Goal: Task Accomplishment & Management: Complete application form

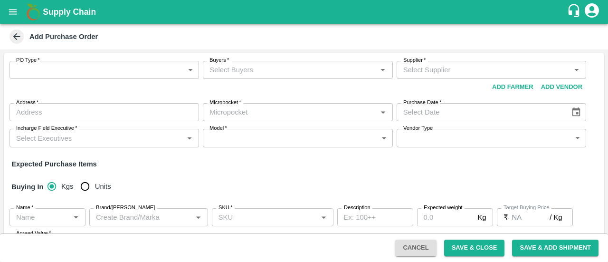
click at [596, 11] on icon "account of current user" at bounding box center [591, 10] width 14 height 14
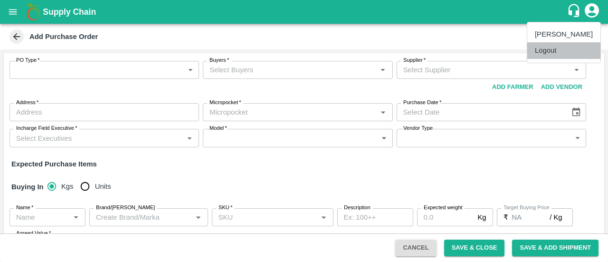
click at [551, 52] on li "Logout" at bounding box center [563, 50] width 73 height 16
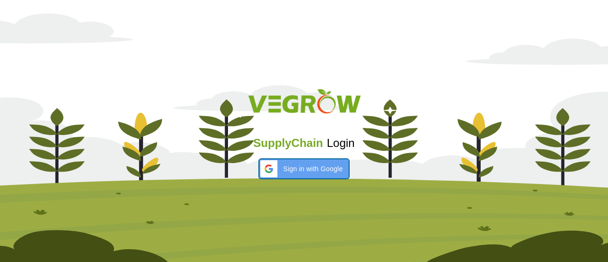
click at [307, 171] on span "Sign in with Google" at bounding box center [312, 169] width 59 height 10
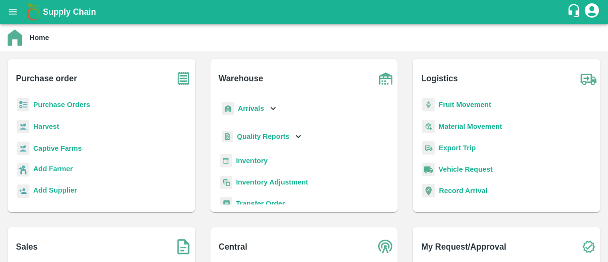
click at [51, 105] on b "Purchase Orders" at bounding box center [61, 105] width 57 height 8
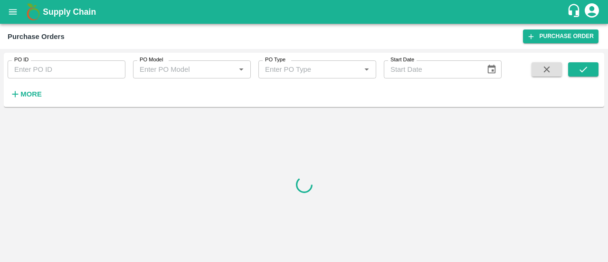
click at [562, 46] on div "Purchase Orders Purchase Order" at bounding box center [304, 36] width 608 height 25
click at [565, 39] on link "Purchase Order" at bounding box center [560, 36] width 75 height 14
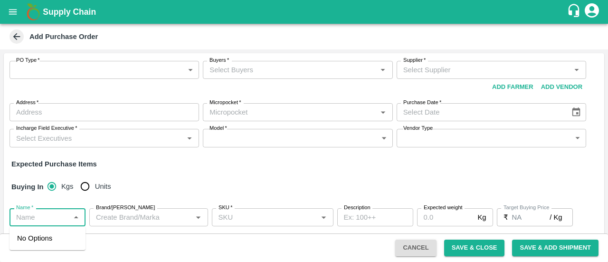
click at [43, 217] on input "Name   *" at bounding box center [39, 217] width 55 height 12
click at [169, 175] on div "Buying In Kgs Units" at bounding box center [304, 187] width 600 height 28
click at [75, 215] on icon "Open" at bounding box center [76, 216] width 10 height 10
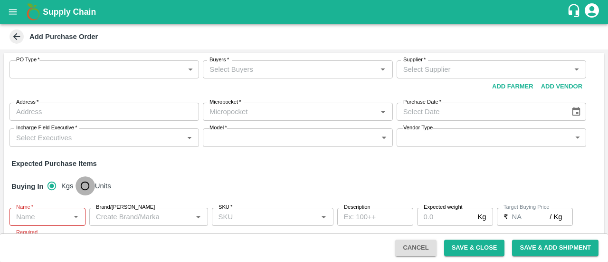
click at [82, 182] on input "Units" at bounding box center [84, 185] width 19 height 19
radio input "true"
click at [52, 217] on input "Name   *" at bounding box center [39, 216] width 55 height 12
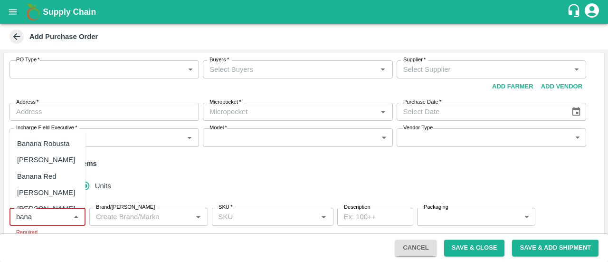
scroll to position [40, 0]
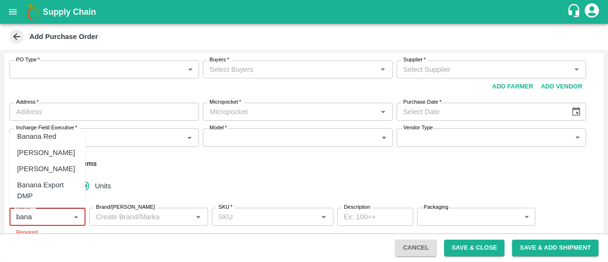
click at [47, 184] on div "Banana Export DMP" at bounding box center [47, 189] width 61 height 21
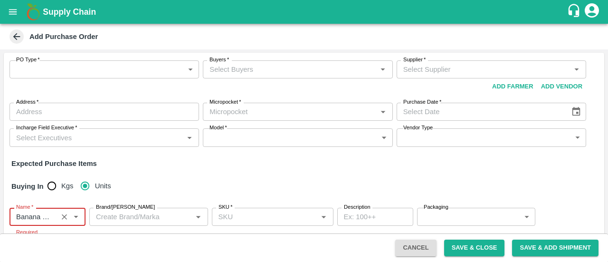
type input "Banana Export DMP"
click at [149, 214] on input "Brand/[PERSON_NAME]" at bounding box center [140, 216] width 97 height 12
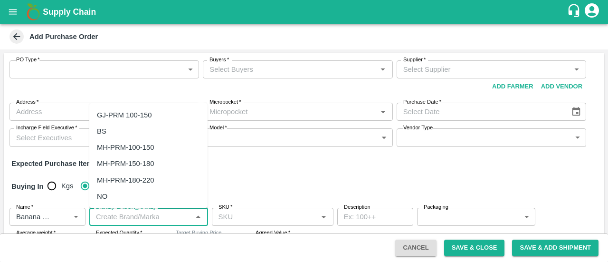
click at [274, 215] on input "SKU   *" at bounding box center [265, 216] width 100 height 12
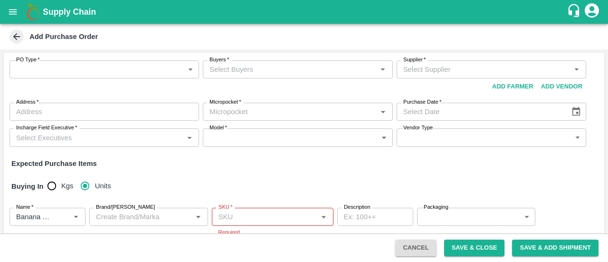
click at [440, 210] on label "Packaging" at bounding box center [435, 207] width 25 height 8
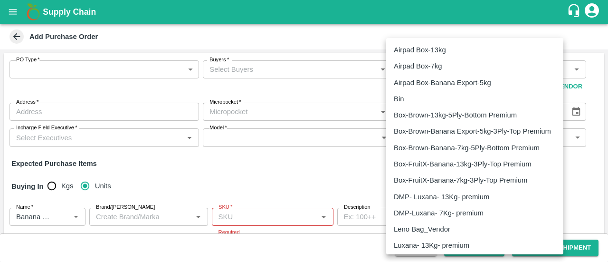
click at [480, 215] on body "Supply Chain Add Purchase Order PO Type   * ​ PO Type Buyers   * Buyers   * Sup…" at bounding box center [304, 131] width 608 height 262
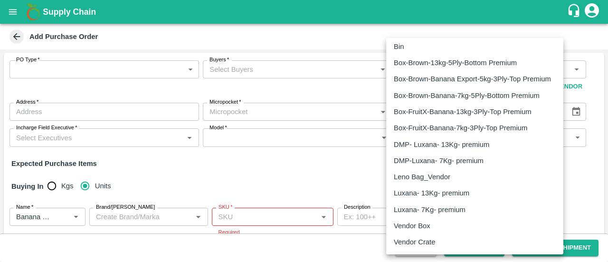
click at [292, 171] on div at bounding box center [304, 131] width 608 height 262
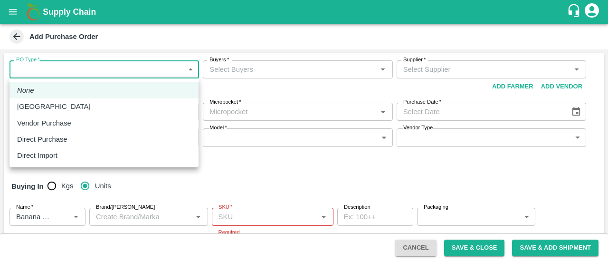
click at [161, 68] on body "Supply Chain Add Purchase Order PO Type   * ​ PO Type Buyers   * Buyers   * Sup…" at bounding box center [304, 131] width 608 height 262
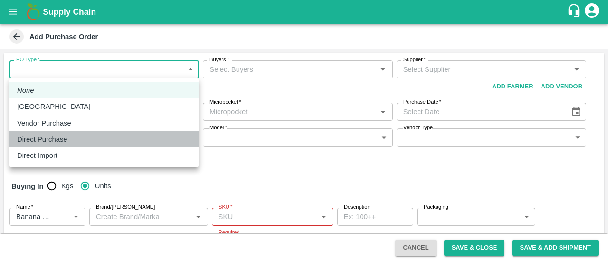
click at [60, 135] on p "Direct Purchase" at bounding box center [42, 139] width 50 height 10
type input "3"
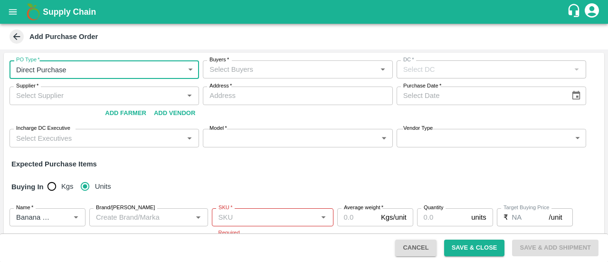
click at [304, 63] on div "Buyers   *" at bounding box center [297, 69] width 189 height 18
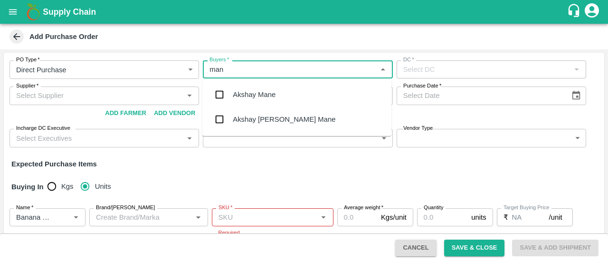
type input "mane"
click at [226, 118] on input "checkbox" at bounding box center [219, 119] width 19 height 19
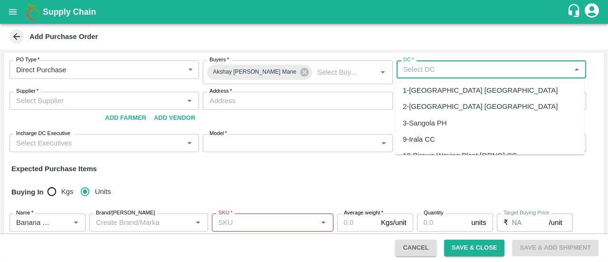
click at [455, 71] on input "DC   *" at bounding box center [483, 69] width 168 height 12
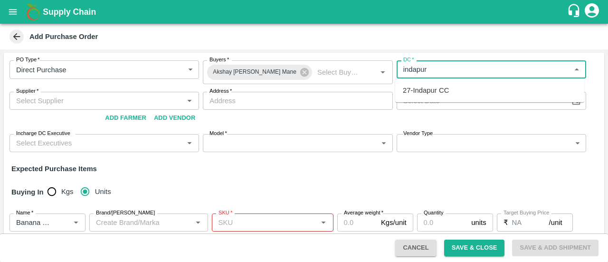
click at [436, 95] on div "27-Indapur CC" at bounding box center [426, 90] width 46 height 10
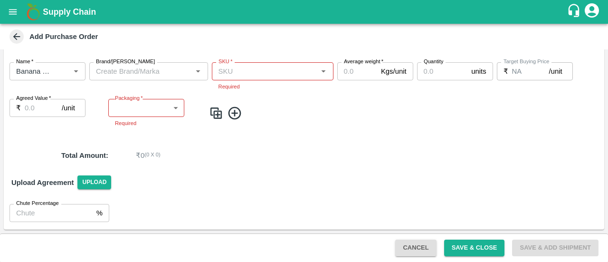
scroll to position [151, 0]
type input "27-Indapur CC"
click at [261, 70] on input "SKU   *" at bounding box center [265, 71] width 100 height 12
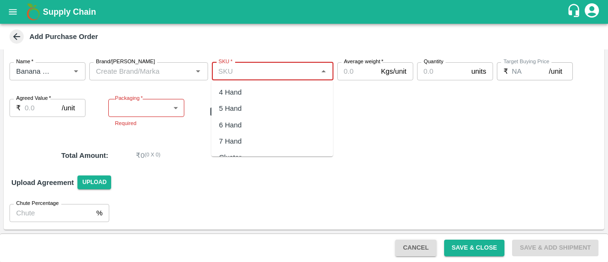
click at [238, 94] on div "4 Hand" at bounding box center [230, 92] width 23 height 10
type input "4 Hand"
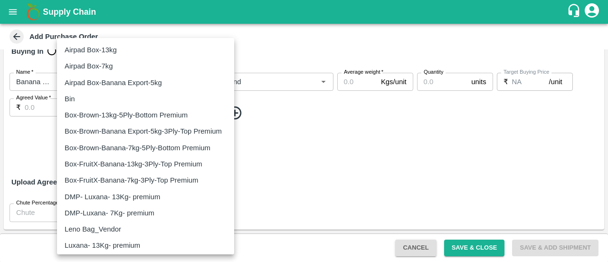
scroll to position [141, 0]
click at [147, 106] on body "Supply Chain Add Purchase Order PO Type   * Direct Purchase 3 PO Type Buyers   …" at bounding box center [304, 131] width 608 height 262
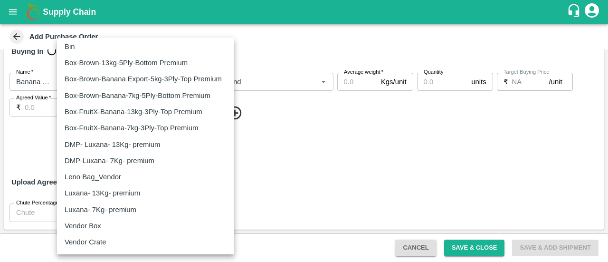
scroll to position [0, 0]
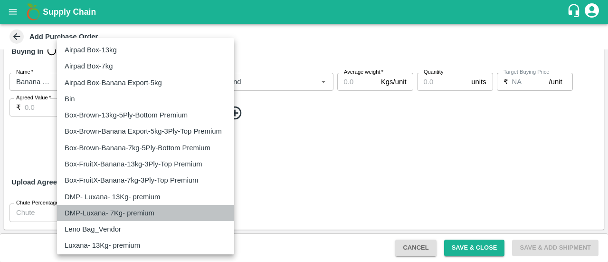
click at [125, 208] on p "DMP-Luxana- 7Kg- premium" at bounding box center [110, 212] width 90 height 10
type input "481"
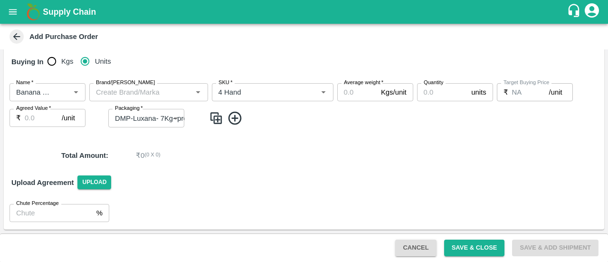
click at [188, 138] on div "PO Type   * Direct Purchase 3 PO Type Buyers   * Akshay Chhagan Mane Buyers   *…" at bounding box center [304, 76] width 600 height 307
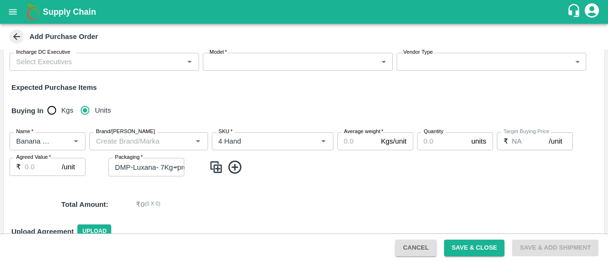
scroll to position [82, 0]
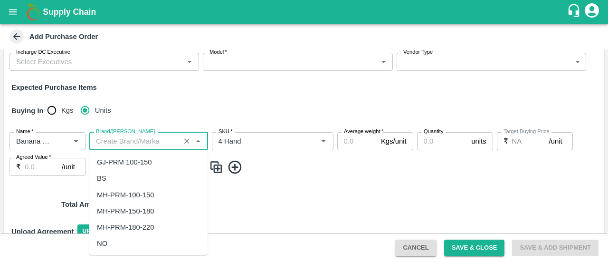
click at [160, 141] on input "Brand/[PERSON_NAME]" at bounding box center [134, 141] width 85 height 12
click at [359, 142] on input "Average weight   *" at bounding box center [357, 141] width 40 height 18
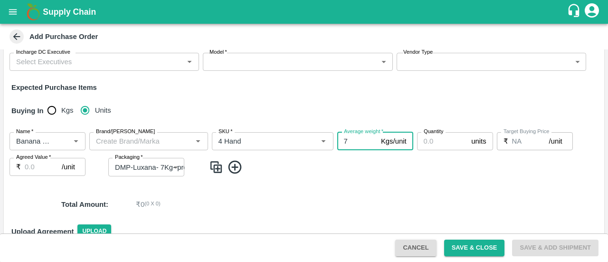
type input "7"
click at [431, 135] on label "Quantity" at bounding box center [432, 132] width 19 height 8
click at [431, 135] on input "Quantity" at bounding box center [442, 141] width 51 height 18
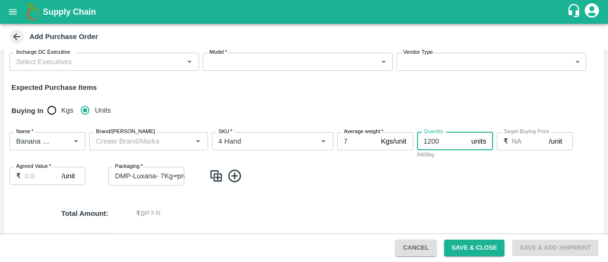
type input "1200"
click at [388, 162] on div "Name   * Name   * Brand/Marka Brand/Marka SKU   * SKU   * Average weight   * 7 …" at bounding box center [304, 158] width 600 height 68
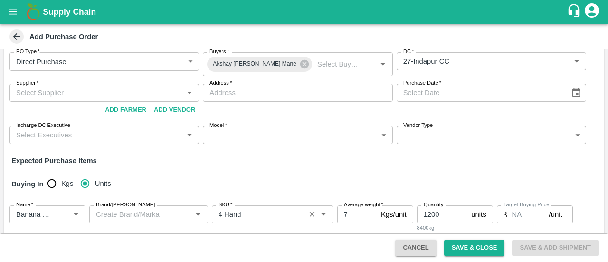
scroll to position [0, 0]
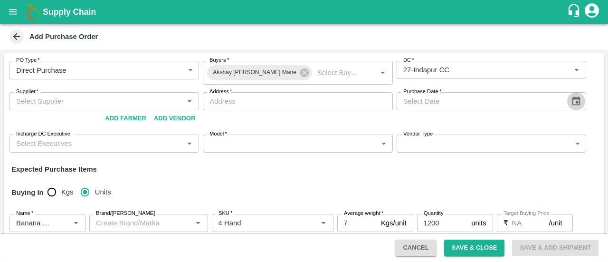
click at [577, 101] on icon "Choose date" at bounding box center [576, 100] width 8 height 9
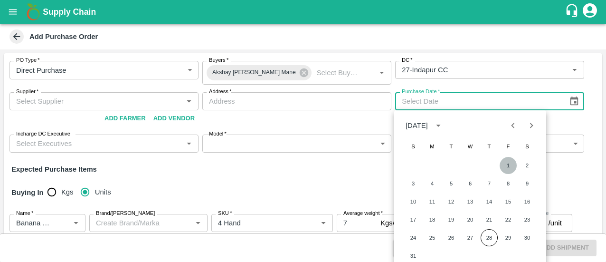
click at [507, 165] on button "1" at bounding box center [507, 165] width 17 height 17
type input "01/08/2025"
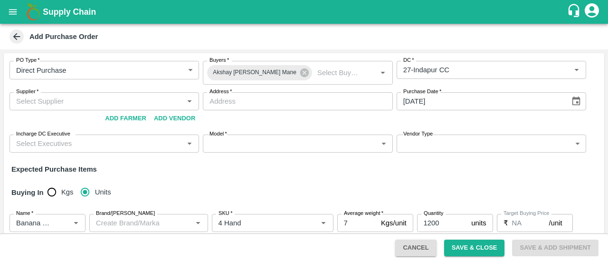
click at [374, 181] on div "Buying In Kgs Units" at bounding box center [304, 192] width 600 height 28
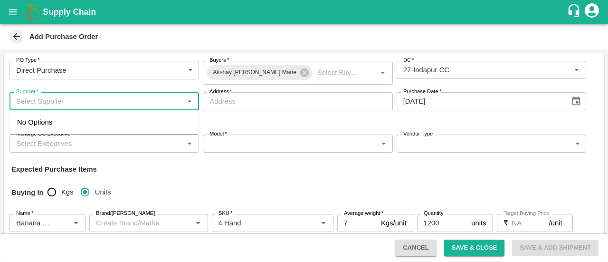
click at [116, 104] on input "Supplier   *" at bounding box center [96, 101] width 168 height 12
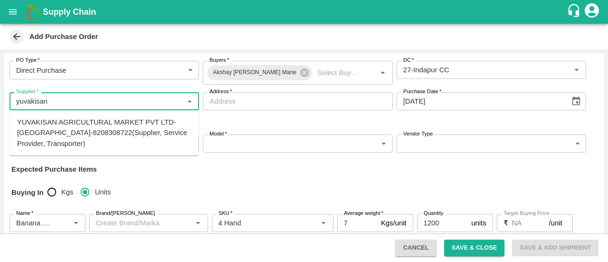
click at [99, 136] on div "YUVAKISAN AGRICULTURAL MARKET PVT LTD-Manerajuri, Sangli-8208308722(Supplier, S…" at bounding box center [104, 133] width 174 height 32
type input "YUVAKISAN AGRICULTURAL MARKET PVT LTD-Manerajuri, Sangli-8208308722(Supplier, S…"
type input "Manerajuri, Sangli, Tasgaon, Maharashtra"
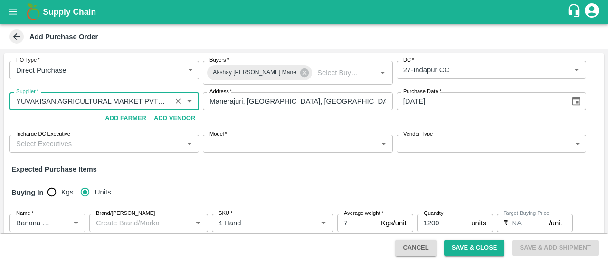
type input "YUVAKISAN AGRICULTURAL MARKET PVT LTD-Manerajuri, Sangli-8208308722(Supplier, S…"
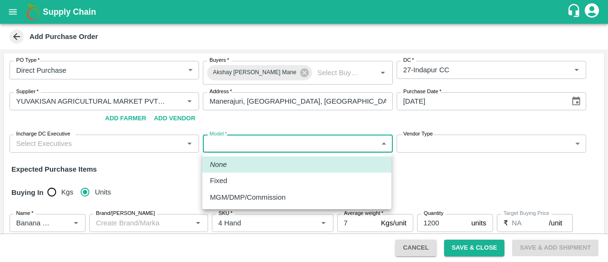
click at [245, 140] on body "Supply Chain Add Purchase Order PO Type   * Direct Purchase 3 PO Type Buyers   …" at bounding box center [304, 131] width 608 height 262
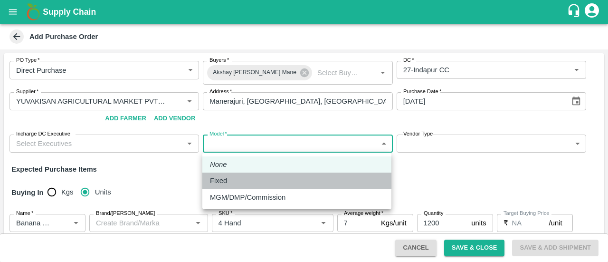
click at [230, 181] on div "Fixed" at bounding box center [221, 180] width 22 height 10
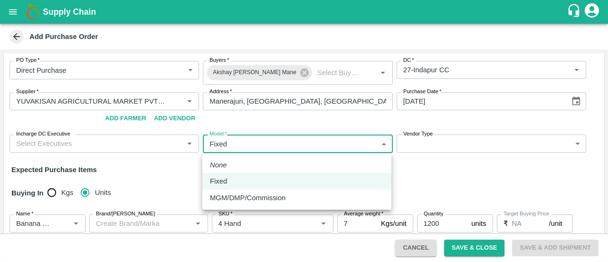
click at [278, 145] on body "Supply Chain Add Purchase Order PO Type   * Direct Purchase 3 PO Type Buyers   …" at bounding box center [304, 131] width 608 height 262
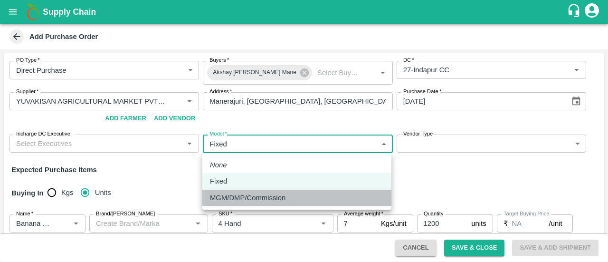
click at [256, 199] on p "MGM/DMP/Commission" at bounding box center [247, 197] width 75 height 10
type input "Commision"
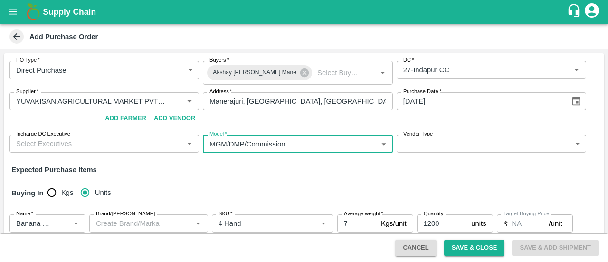
click at [144, 148] on input "Incharge DC Executive" at bounding box center [96, 143] width 168 height 12
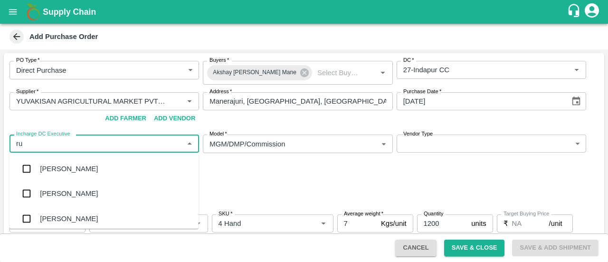
type input "rus"
click at [55, 173] on div "[PERSON_NAME]" at bounding box center [69, 168] width 58 height 10
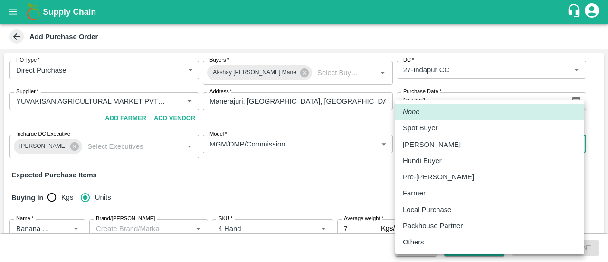
click at [467, 137] on body "Supply Chain Add Purchase Order PO Type   * Direct Purchase 3 PO Type Buyers   …" at bounding box center [304, 131] width 608 height 262
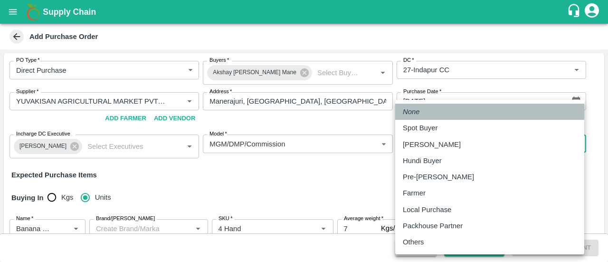
click at [431, 109] on li "None" at bounding box center [489, 111] width 189 height 16
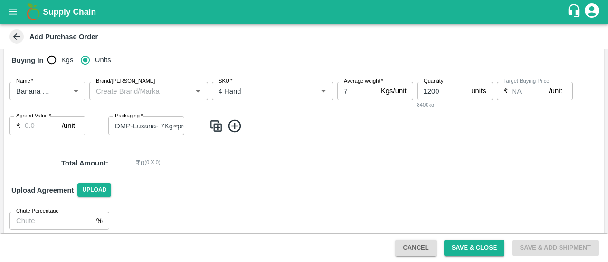
scroll to position [139, 0]
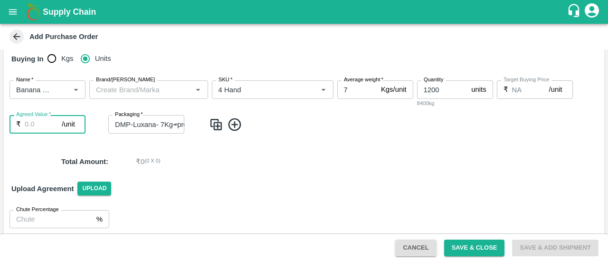
click at [30, 126] on input "Agreed Value   *" at bounding box center [43, 124] width 37 height 18
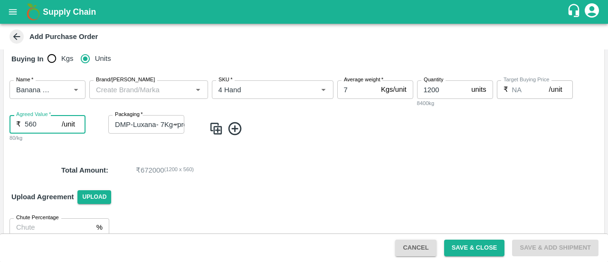
type input "560"
click at [277, 157] on div "PO Type   * Direct Purchase 3 PO Type Buyers   * Akshay Chhagan Mane Buyers   *…" at bounding box center [304, 79] width 600 height 329
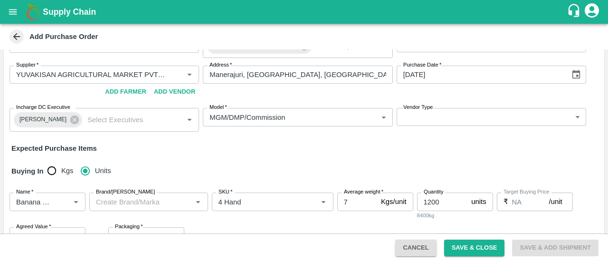
scroll to position [153, 0]
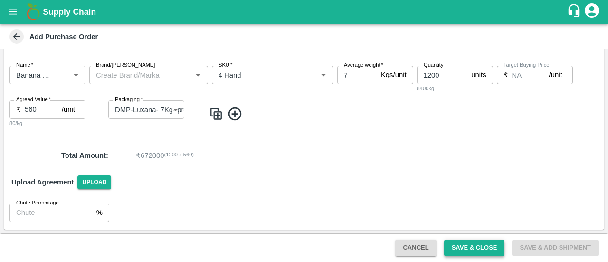
click at [457, 246] on button "Save & Close" at bounding box center [474, 247] width 61 height 17
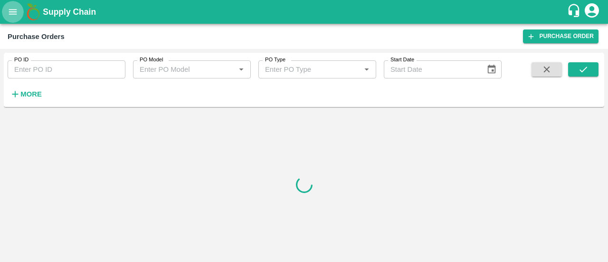
click at [11, 14] on icon "open drawer" at bounding box center [13, 11] width 8 height 5
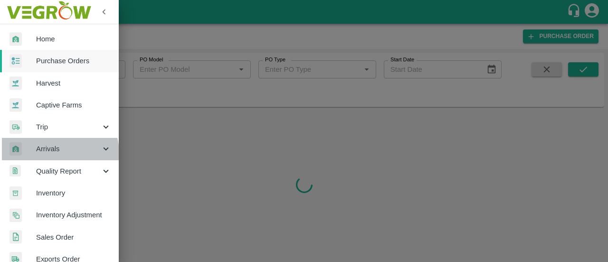
click at [56, 153] on span "Arrivals" at bounding box center [68, 148] width 65 height 10
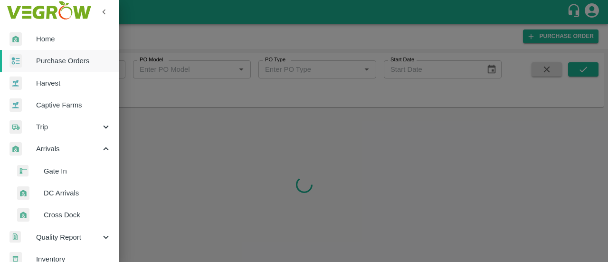
click at [54, 191] on span "DC Arrivals" at bounding box center [77, 192] width 67 height 10
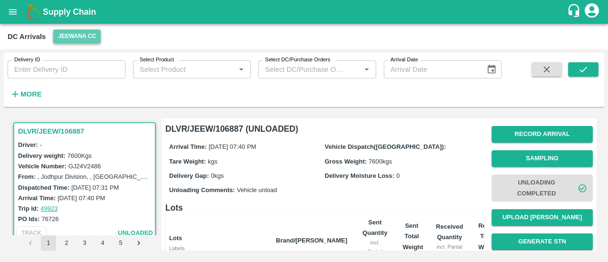
click at [66, 32] on button "Jeewana CC" at bounding box center [76, 36] width 47 height 14
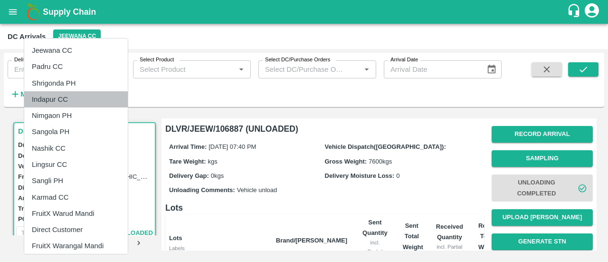
click at [55, 105] on li "Indapur CC" at bounding box center [75, 99] width 103 height 16
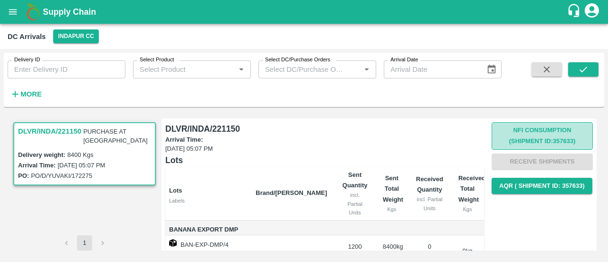
click at [527, 137] on button "Nfi Consumption (SHIPMENT ID: 357633 )" at bounding box center [541, 136] width 101 height 28
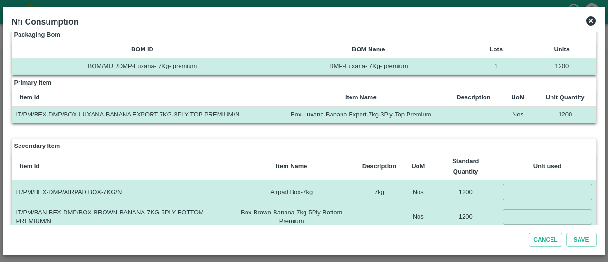
scroll to position [18, 0]
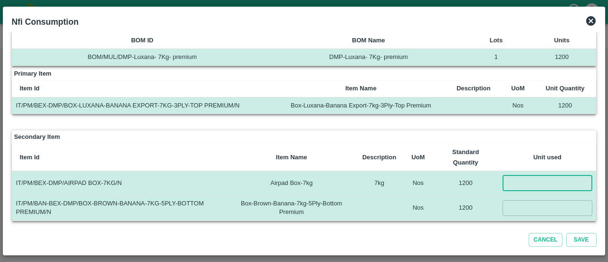
click at [511, 188] on input "number" at bounding box center [546, 183] width 89 height 16
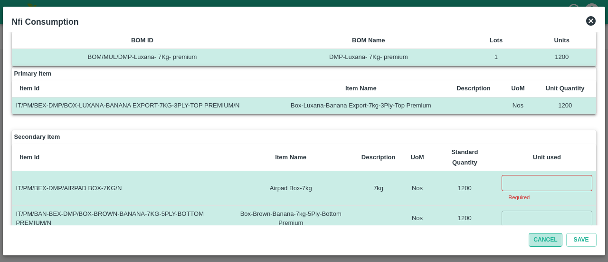
click at [544, 240] on button "Cancel" at bounding box center [544, 240] width 33 height 14
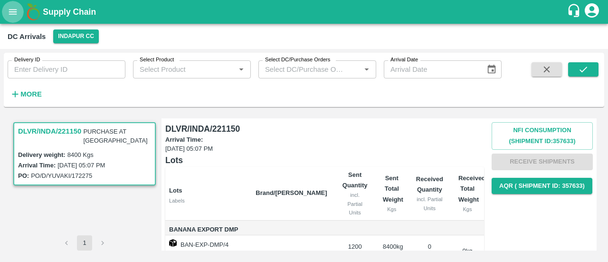
click at [10, 11] on icon "open drawer" at bounding box center [13, 12] width 10 height 10
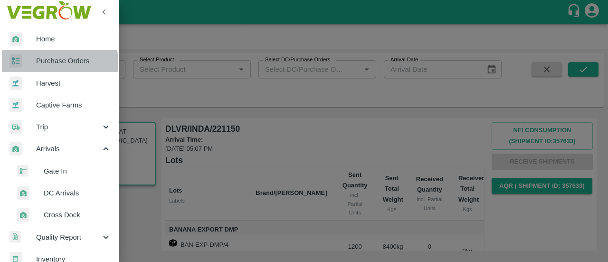
click at [49, 62] on span "Purchase Orders" at bounding box center [73, 61] width 75 height 10
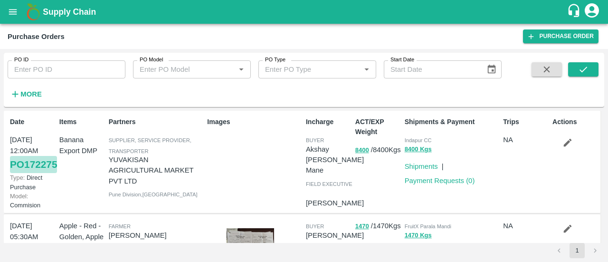
click at [32, 173] on link "PO 172275" at bounding box center [33, 164] width 47 height 17
click at [581, 17] on div "customer-support" at bounding box center [574, 11] width 17 height 17
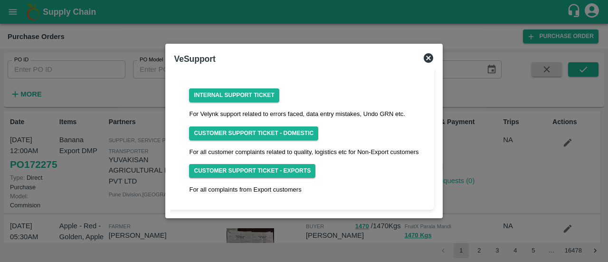
click at [428, 56] on icon at bounding box center [427, 57] width 9 height 9
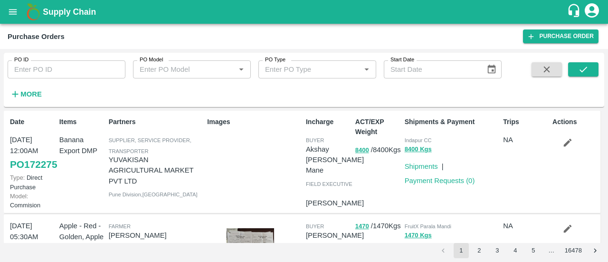
click at [591, 8] on icon "account of current user" at bounding box center [591, 10] width 17 height 17
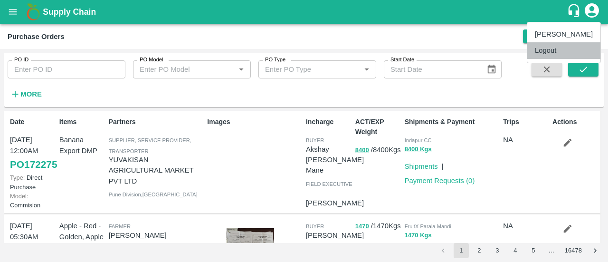
click at [555, 48] on li "Logout" at bounding box center [563, 50] width 73 height 16
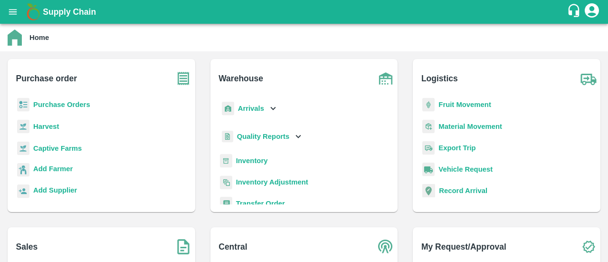
click at [253, 160] on b "Inventory" at bounding box center [252, 161] width 32 height 8
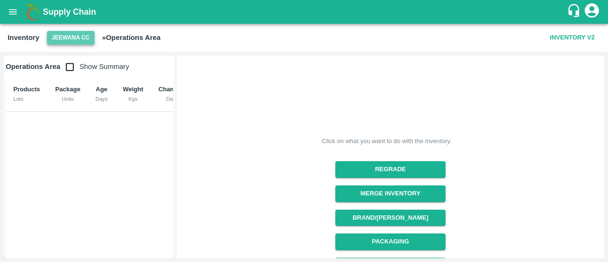
click at [86, 42] on button "Jeewana CC" at bounding box center [70, 38] width 47 height 14
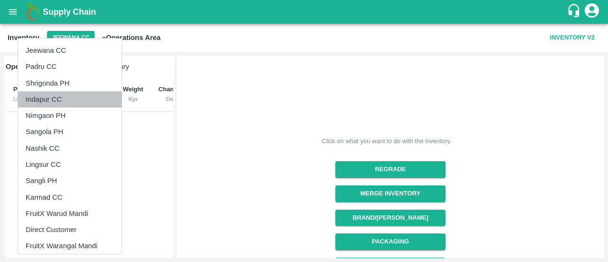
click at [52, 104] on li "Indapur CC" at bounding box center [69, 99] width 103 height 16
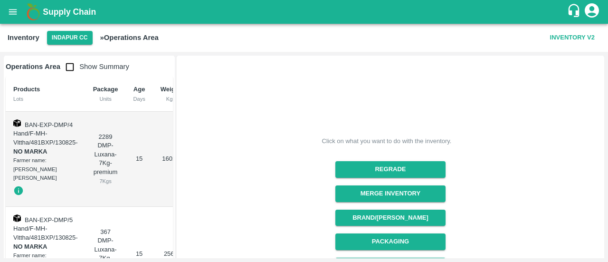
scroll to position [0, 63]
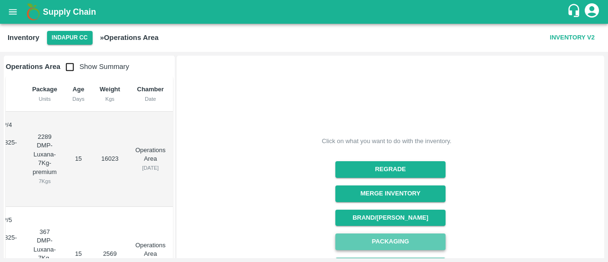
click at [374, 244] on button "Packaging" at bounding box center [390, 241] width 110 height 17
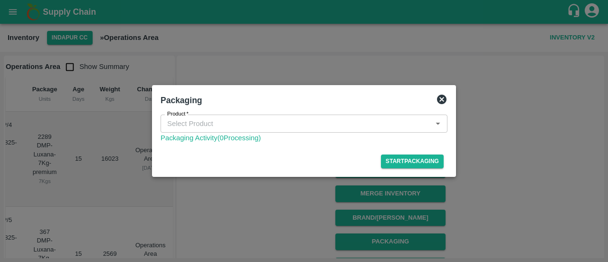
click at [200, 120] on input "Product   *" at bounding box center [295, 123] width 265 height 12
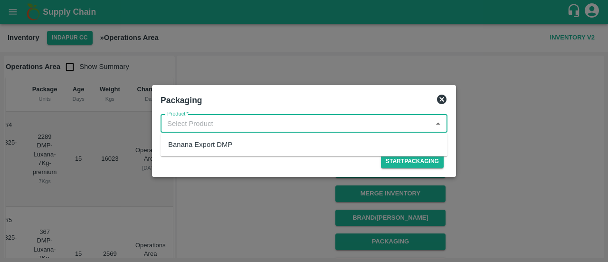
click at [200, 147] on div "Banana Export DMP" at bounding box center [200, 144] width 64 height 10
type input "Banana Export DMP"
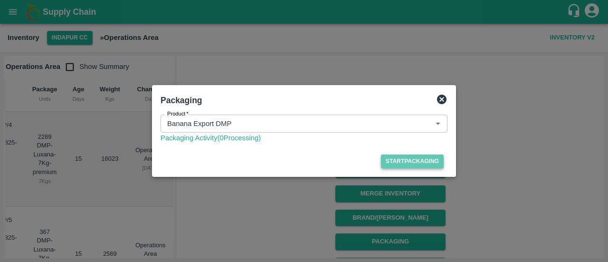
click at [393, 161] on button "Start Packaging" at bounding box center [412, 161] width 63 height 14
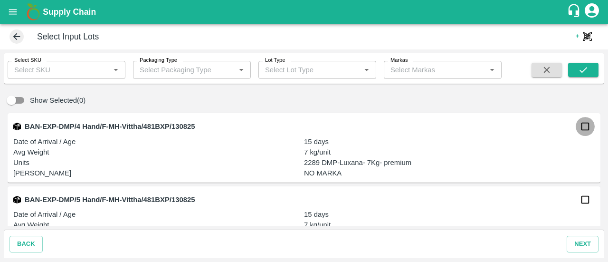
click at [577, 124] on input "checkbox" at bounding box center [584, 126] width 19 height 19
checkbox input "true"
click at [581, 231] on div "back next" at bounding box center [304, 243] width 600 height 28
click at [577, 244] on button "next" at bounding box center [582, 243] width 32 height 17
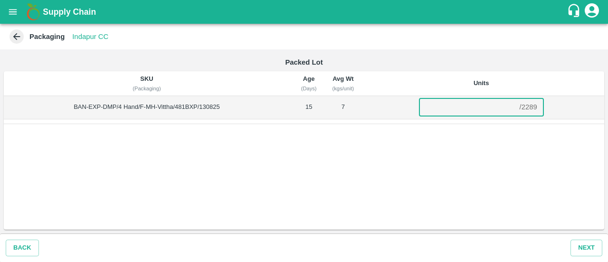
click at [467, 104] on input "number" at bounding box center [467, 107] width 97 height 18
type input "2289"
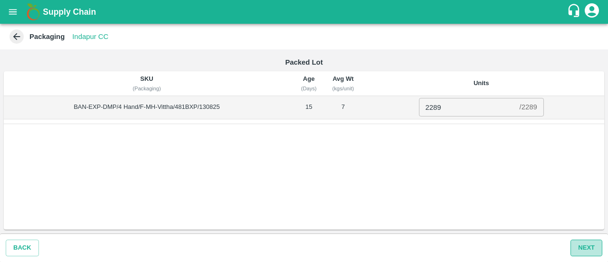
click at [589, 251] on button "Next" at bounding box center [586, 247] width 32 height 17
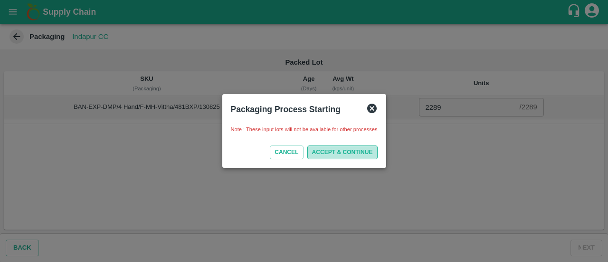
click at [355, 152] on button "ACCEPT & CONTINUE" at bounding box center [342, 152] width 70 height 14
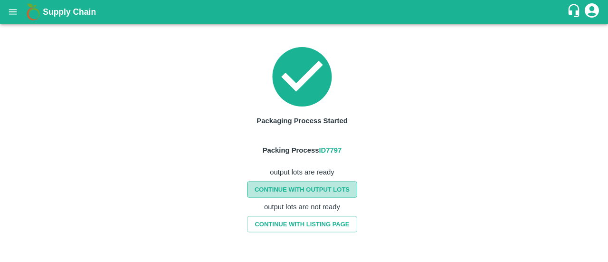
click at [328, 188] on link "CONTINUE WITH OUTPUT LOTS" at bounding box center [302, 189] width 110 height 17
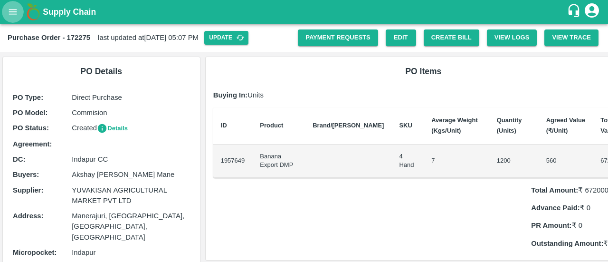
click at [9, 9] on icon "open drawer" at bounding box center [13, 11] width 8 height 5
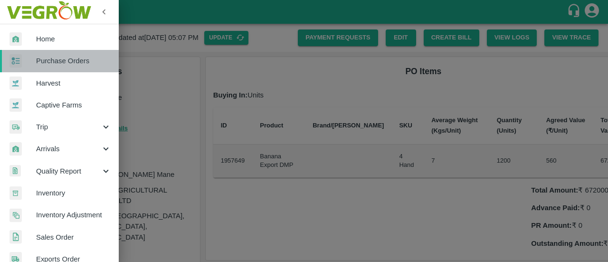
click at [84, 63] on span "Purchase Orders" at bounding box center [73, 61] width 75 height 10
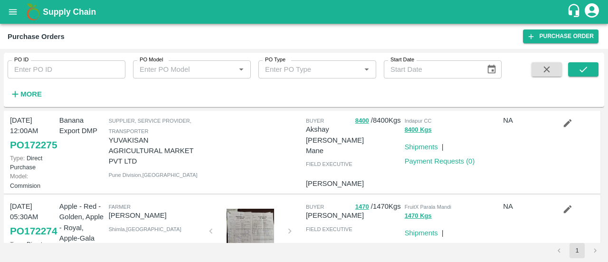
scroll to position [91, 0]
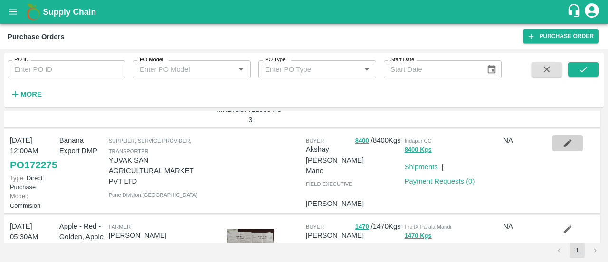
click at [562, 145] on icon "button" at bounding box center [567, 143] width 10 height 10
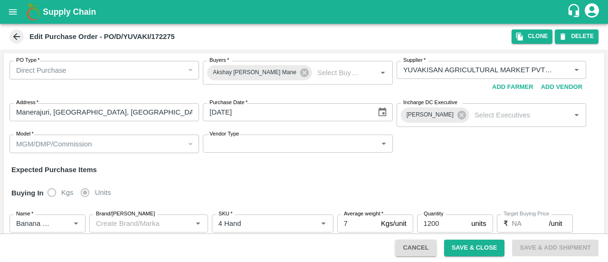
scroll to position [115, 0]
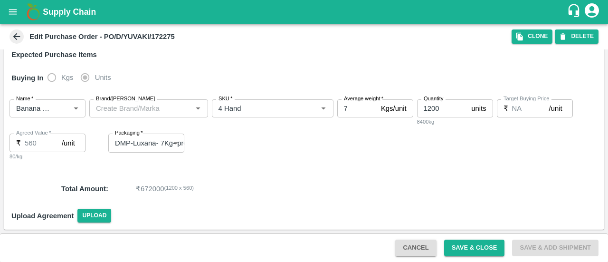
click at [142, 138] on body "Supply Chain Edit Purchase Order - PO/D/YUVAKI/172275 Clone DELETE PO Type   * …" at bounding box center [304, 131] width 608 height 262
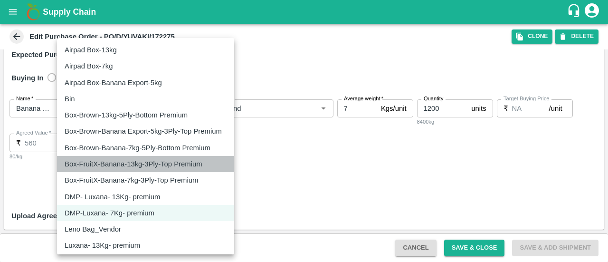
click at [195, 161] on p "Box-FruitX-Banana-13kg-3Ply-Top Premium" at bounding box center [134, 164] width 138 height 10
type input "185"
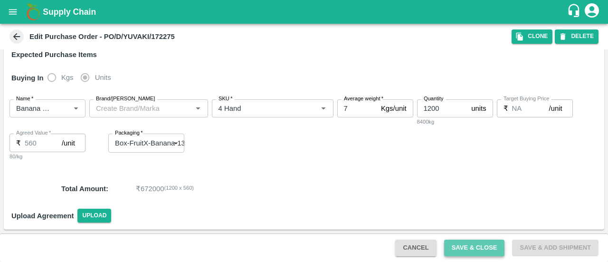
click at [476, 247] on button "Save & Close" at bounding box center [474, 247] width 61 height 17
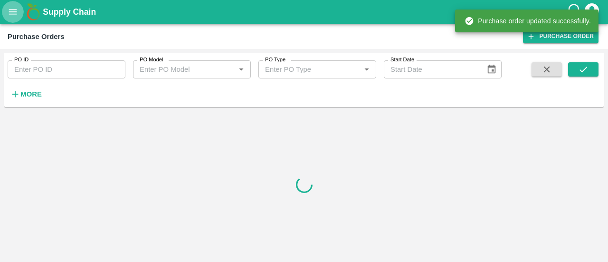
click at [14, 12] on icon "open drawer" at bounding box center [13, 11] width 8 height 5
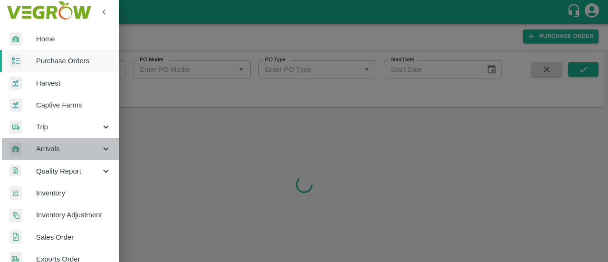
click at [61, 149] on span "Arrivals" at bounding box center [68, 148] width 65 height 10
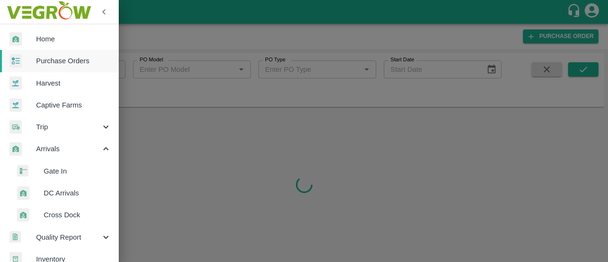
click at [56, 191] on span "DC Arrivals" at bounding box center [77, 192] width 67 height 10
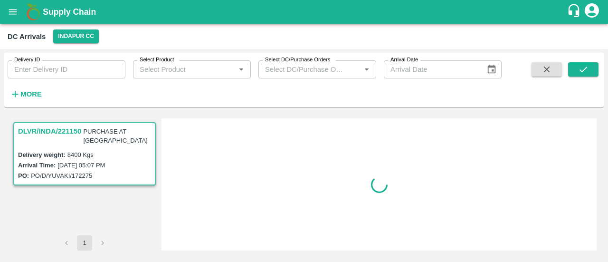
click at [64, 127] on h3 "DLVR/INDA/221150" at bounding box center [49, 131] width 63 height 12
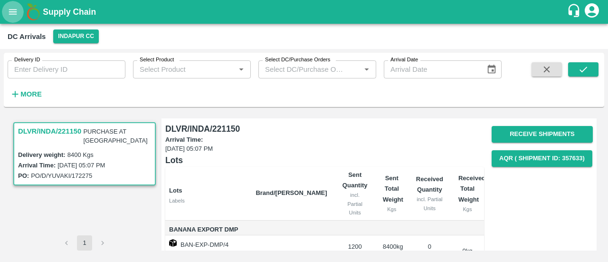
click at [15, 11] on icon "open drawer" at bounding box center [13, 12] width 10 height 10
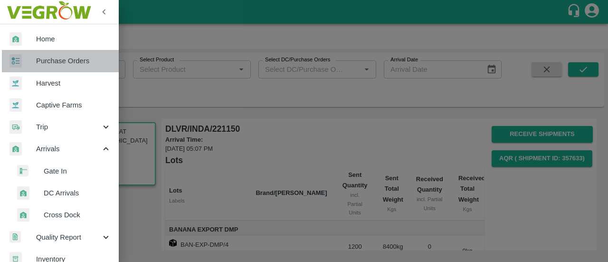
click at [68, 60] on span "Purchase Orders" at bounding box center [73, 61] width 75 height 10
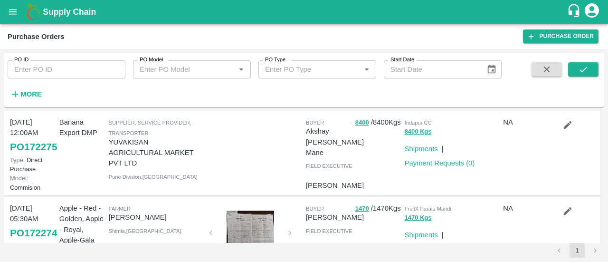
scroll to position [113, 0]
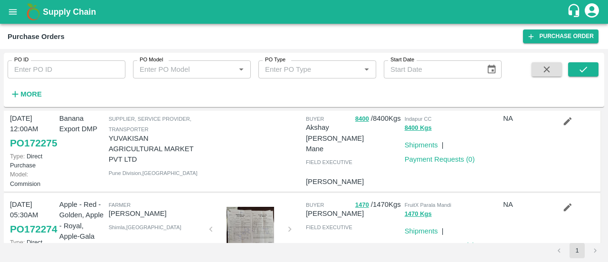
click at [562, 126] on icon "button" at bounding box center [567, 121] width 10 height 10
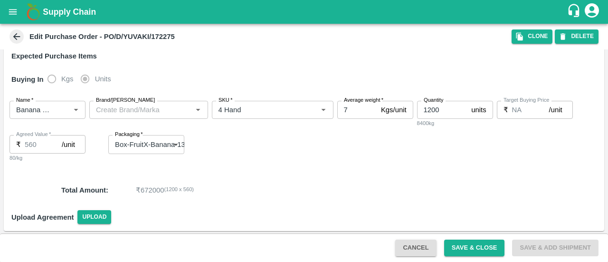
scroll to position [114, 0]
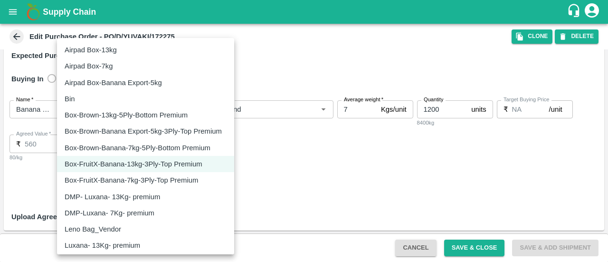
click at [165, 141] on body "Supply Chain Edit Purchase Order - PO/D/YUVAKI/172275 Clone DELETE PO Type   * …" at bounding box center [304, 131] width 608 height 262
click at [333, 178] on div at bounding box center [304, 131] width 608 height 262
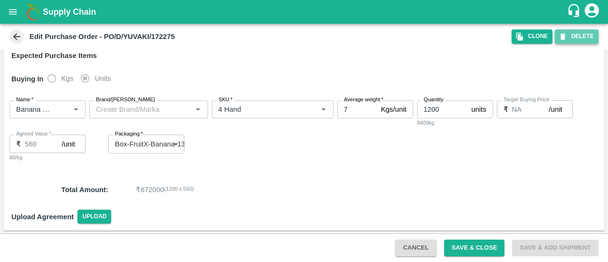
click at [570, 42] on button "DELETE" at bounding box center [576, 36] width 44 height 14
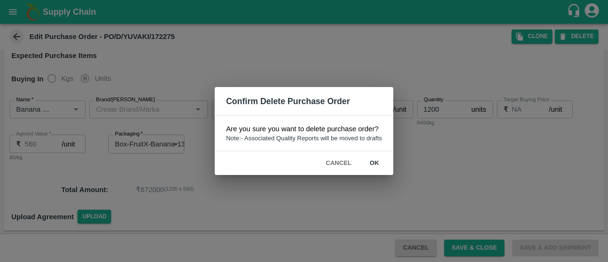
click at [375, 161] on button "ok" at bounding box center [374, 163] width 30 height 17
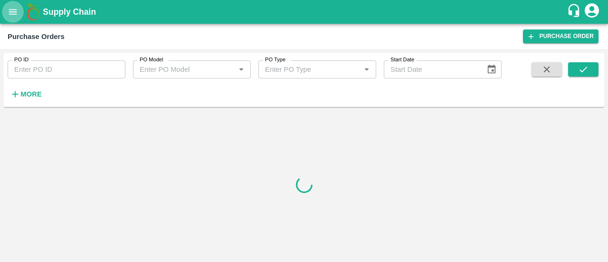
click at [12, 14] on icon "open drawer" at bounding box center [13, 11] width 8 height 5
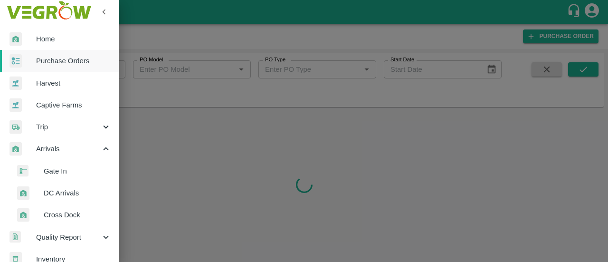
click at [309, 167] on div at bounding box center [304, 131] width 608 height 262
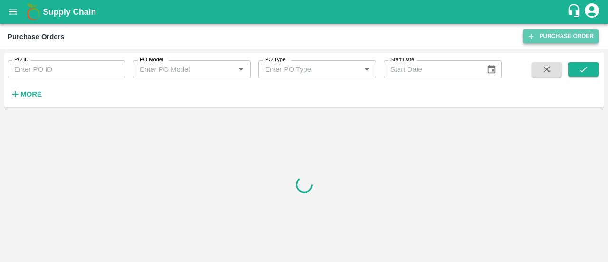
click at [540, 35] on link "Purchase Order" at bounding box center [560, 36] width 75 height 14
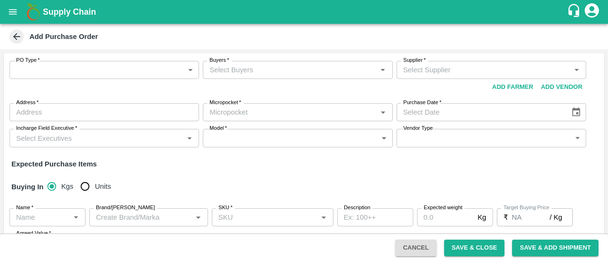
scroll to position [91, 0]
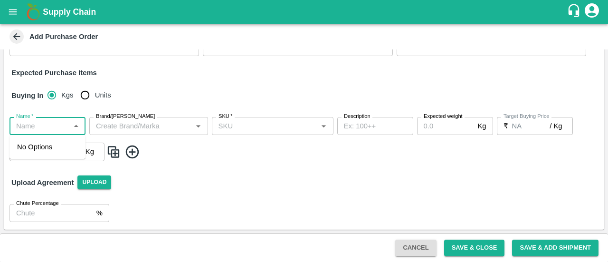
click at [51, 131] on input "Name   *" at bounding box center [39, 126] width 55 height 12
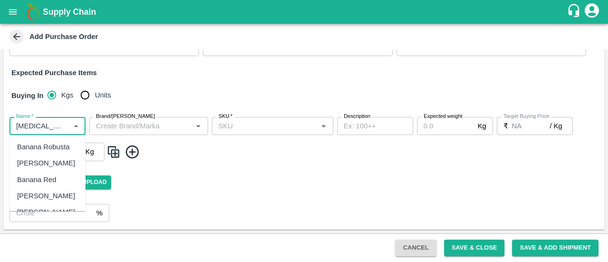
scroll to position [40, 0]
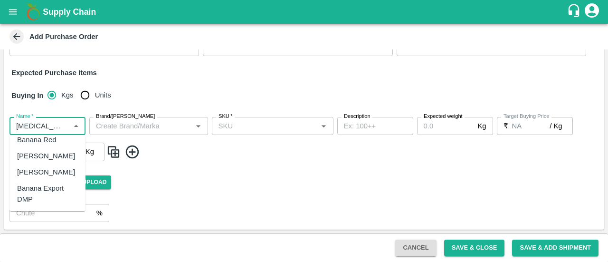
click at [48, 186] on div "Banana Export DMP" at bounding box center [47, 193] width 61 height 21
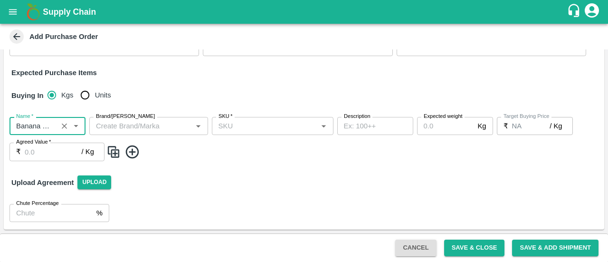
type input "Banana Export DMP"
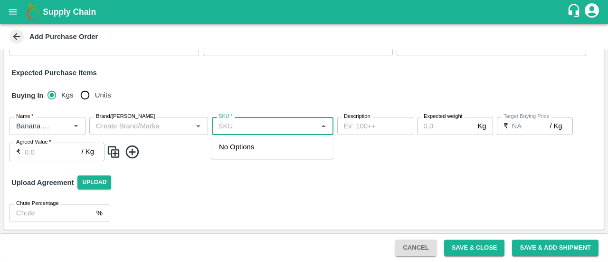
click at [242, 127] on input "SKU   *" at bounding box center [265, 126] width 100 height 12
click at [238, 143] on div "4 Hand" at bounding box center [230, 146] width 23 height 10
type input "4 Hand"
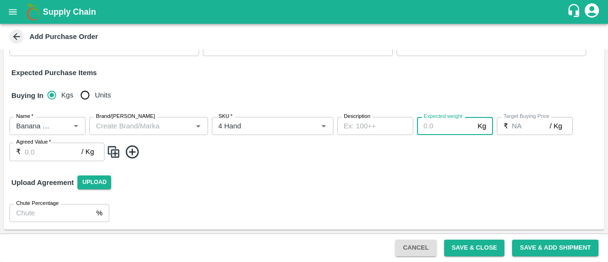
click at [438, 123] on input "Expected weight" at bounding box center [445, 126] width 57 height 18
type input "7"
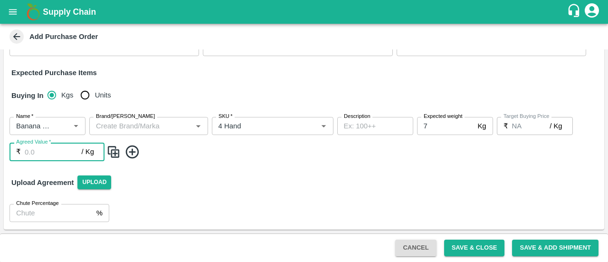
click at [54, 154] on input "Agreed Value   *" at bounding box center [53, 151] width 57 height 18
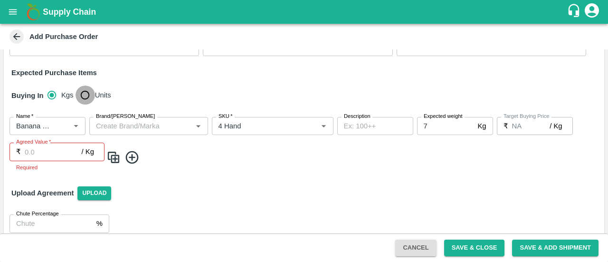
click at [91, 95] on input "Units" at bounding box center [84, 94] width 19 height 19
radio input "true"
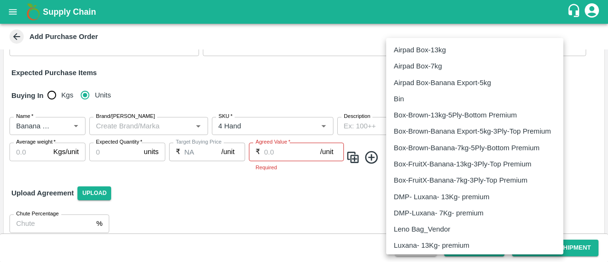
click at [471, 125] on body "Supply Chain Add Purchase Order PO Type   * ​ PO Type Buyers   * Buyers   * Sup…" at bounding box center [304, 131] width 608 height 262
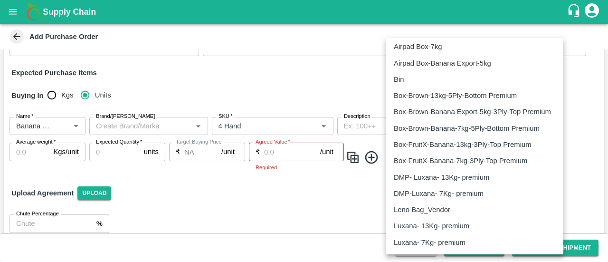
scroll to position [20, 0]
click at [299, 183] on div at bounding box center [304, 131] width 608 height 262
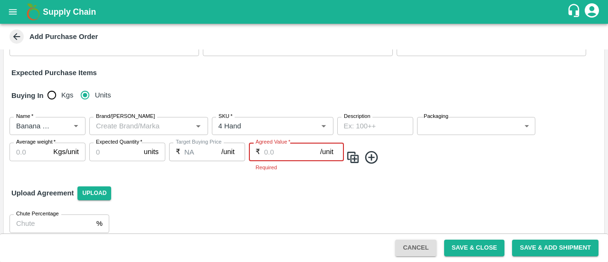
click at [279, 150] on input "Agreed Value   *" at bounding box center [292, 151] width 56 height 18
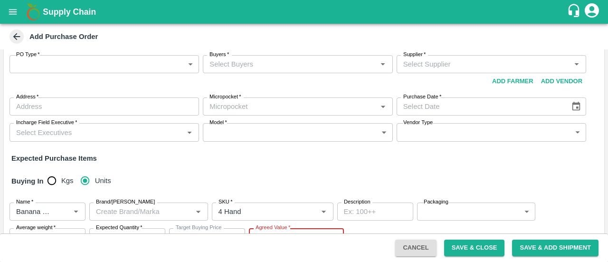
scroll to position [0, 0]
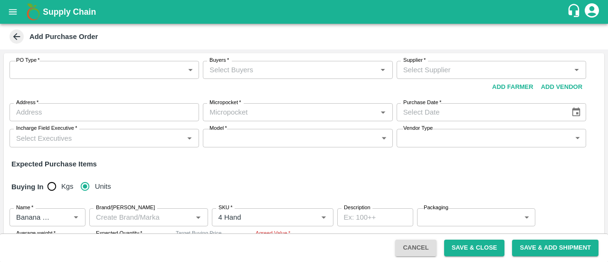
click at [16, 35] on icon at bounding box center [16, 36] width 7 height 7
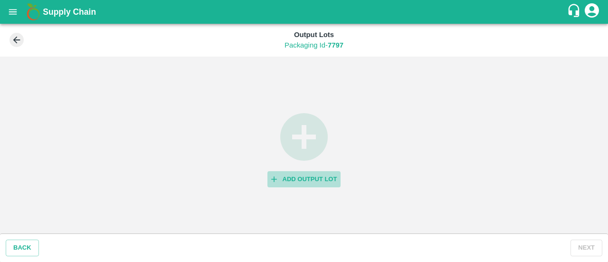
click at [306, 175] on button "Add Output Lot" at bounding box center [304, 179] width 74 height 17
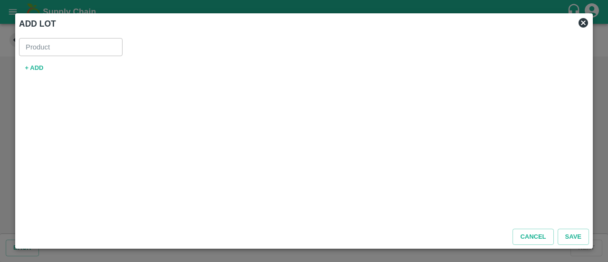
type input "Banana Export DMP"
click at [35, 68] on button "+ ADD" at bounding box center [34, 68] width 30 height 17
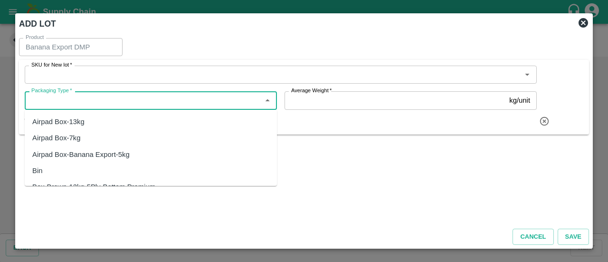
click at [115, 96] on input "Packaging Type   *" at bounding box center [143, 100] width 231 height 12
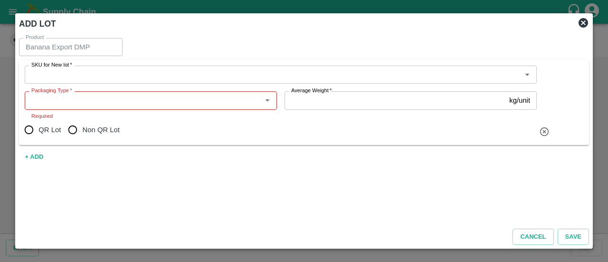
click at [380, 173] on div "Product Banana Export DMP Product SKU for New lot   * SKU for New lot   * Packa…" at bounding box center [303, 127] width 577 height 187
click at [581, 25] on icon at bounding box center [582, 22] width 9 height 9
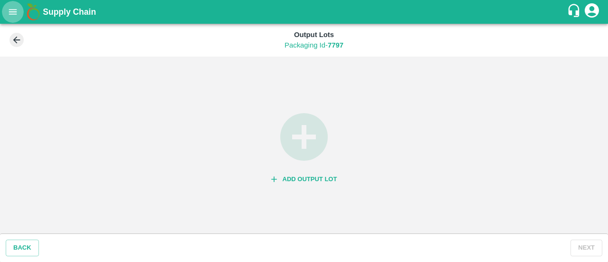
click at [16, 19] on button "open drawer" at bounding box center [13, 12] width 22 height 22
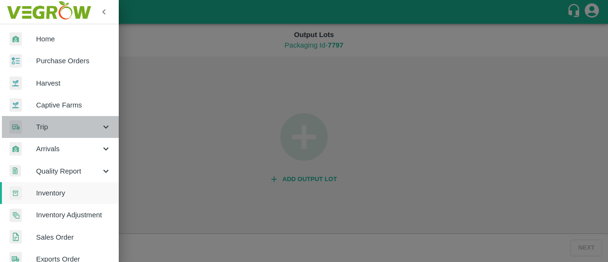
click at [64, 131] on span "Trip" at bounding box center [68, 127] width 65 height 10
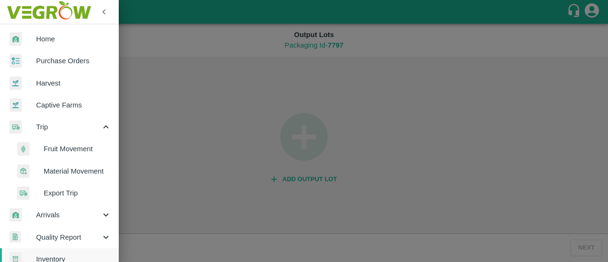
click at [75, 148] on span "Fruit Movement" at bounding box center [77, 148] width 67 height 10
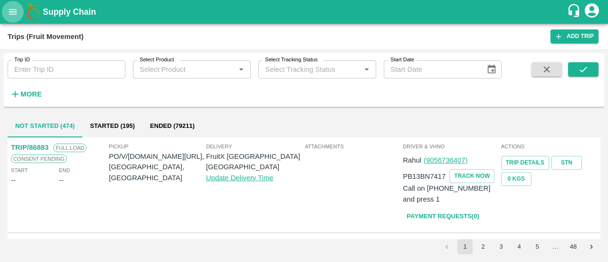
click at [9, 10] on icon "open drawer" at bounding box center [13, 12] width 10 height 10
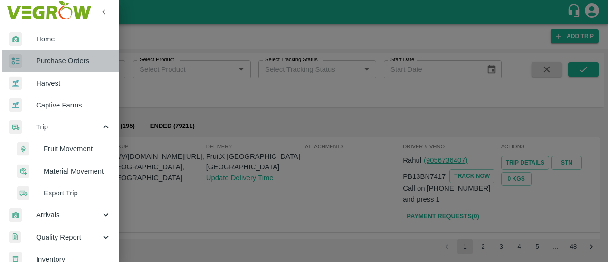
click at [84, 64] on span "Purchase Orders" at bounding box center [73, 61] width 75 height 10
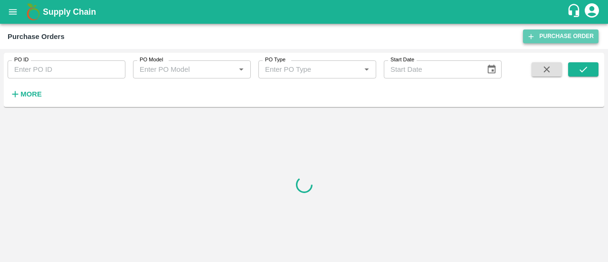
click at [558, 39] on link "Purchase Order" at bounding box center [560, 36] width 75 height 14
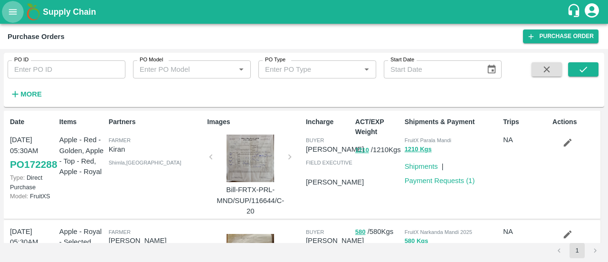
click at [13, 7] on icon "open drawer" at bounding box center [13, 12] width 10 height 10
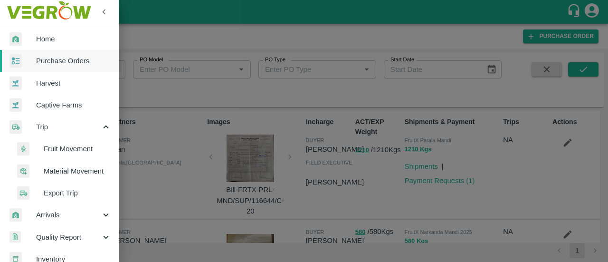
click at [55, 171] on span "Material Movement" at bounding box center [77, 171] width 67 height 10
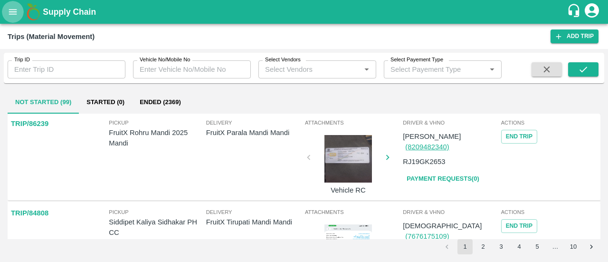
click at [9, 16] on icon "open drawer" at bounding box center [13, 12] width 10 height 10
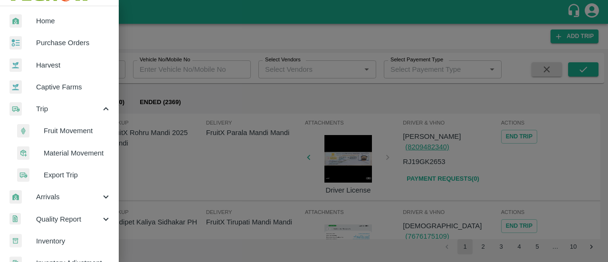
scroll to position [21, 0]
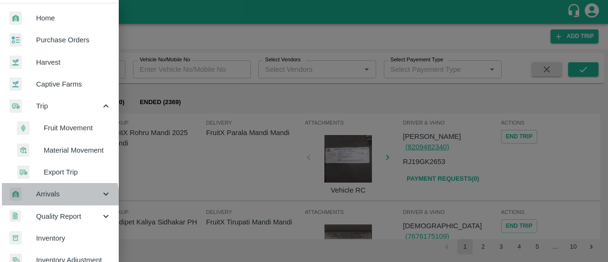
click at [56, 197] on span "Arrivals" at bounding box center [68, 193] width 65 height 10
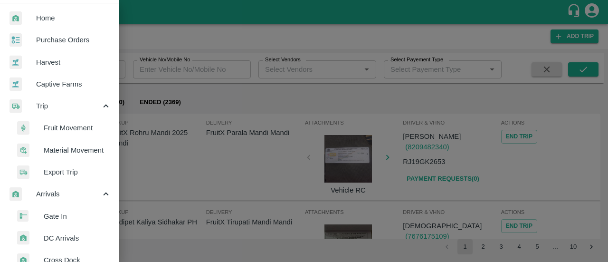
click at [57, 235] on span "DC Arrivals" at bounding box center [77, 238] width 67 height 10
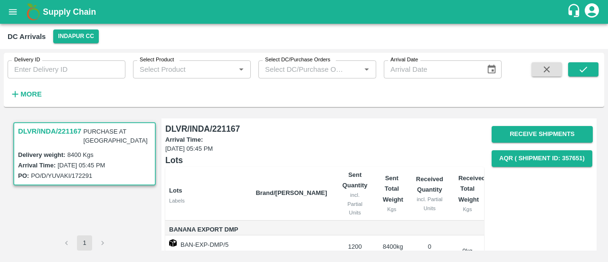
click at [75, 131] on h3 "DLVR/INDA/221167" at bounding box center [49, 131] width 63 height 12
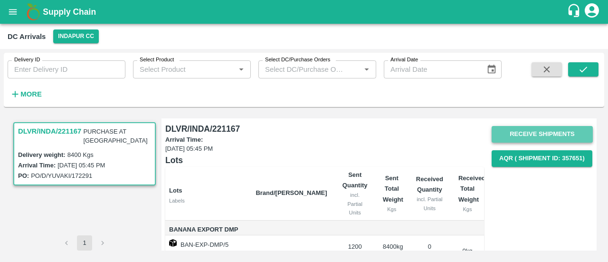
click at [541, 136] on button "Receive Shipments" at bounding box center [541, 134] width 101 height 17
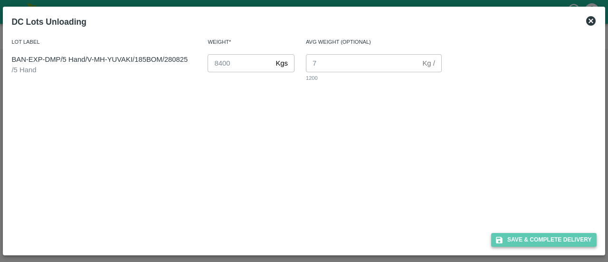
click at [541, 244] on button "Save & Complete Delivery" at bounding box center [543, 240] width 105 height 14
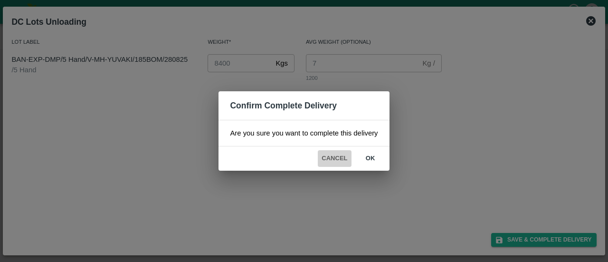
click at [336, 155] on button "Cancel" at bounding box center [334, 158] width 33 height 17
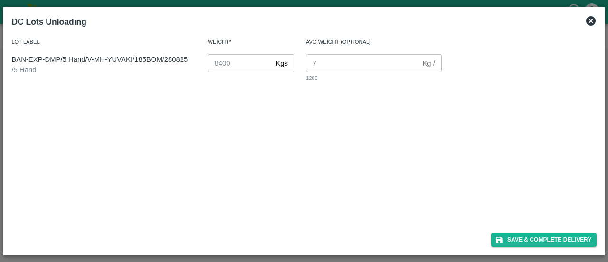
click at [589, 20] on icon at bounding box center [590, 20] width 9 height 9
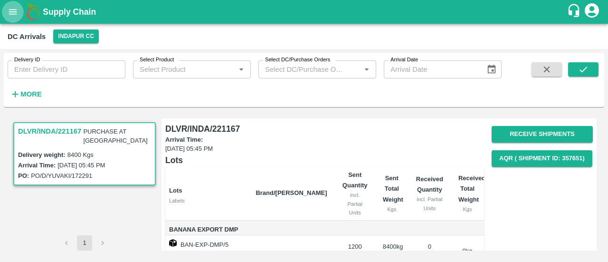
click at [11, 10] on icon "open drawer" at bounding box center [13, 12] width 10 height 10
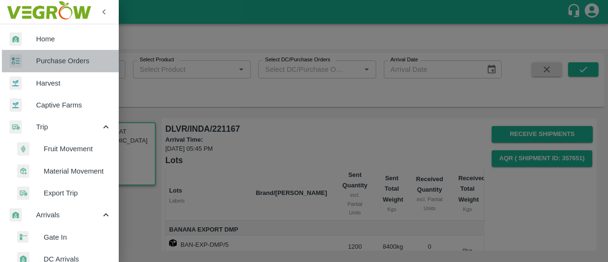
click at [85, 56] on span "Purchase Orders" at bounding box center [73, 61] width 75 height 10
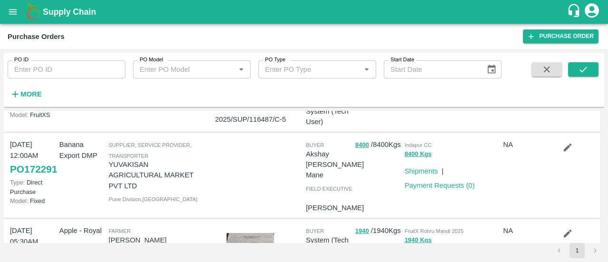
scroll to position [81, 0]
click at [575, 156] on button "button" at bounding box center [567, 148] width 30 height 16
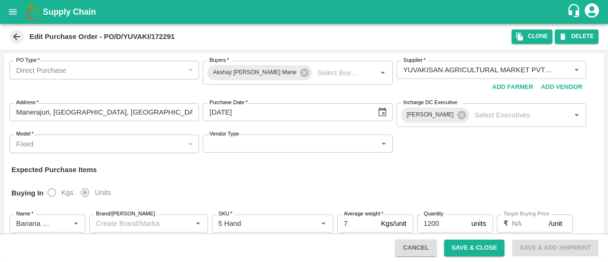
scroll to position [100, 0]
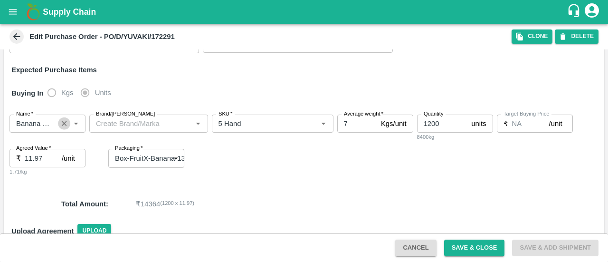
click at [65, 127] on icon "Clear" at bounding box center [64, 123] width 9 height 9
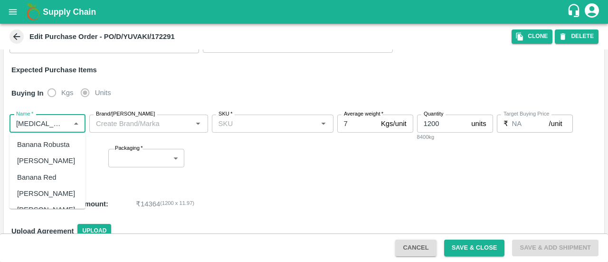
scroll to position [0, 0]
type input "b"
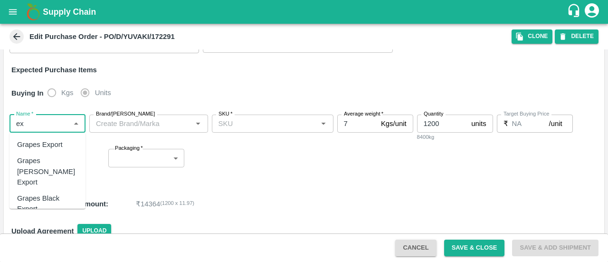
type input "e"
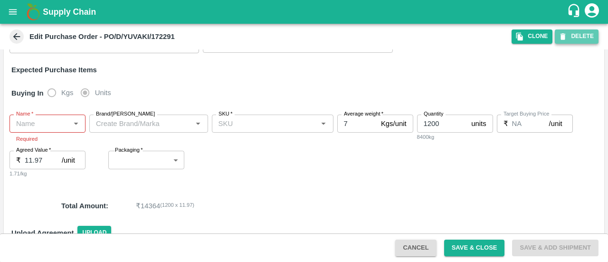
click at [584, 34] on button "DELETE" at bounding box center [576, 36] width 44 height 14
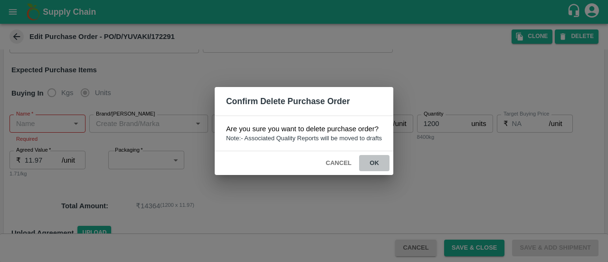
click at [375, 162] on button "ok" at bounding box center [374, 163] width 30 height 17
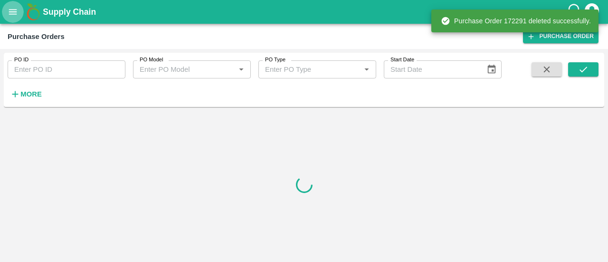
click at [12, 16] on icon "open drawer" at bounding box center [13, 12] width 10 height 10
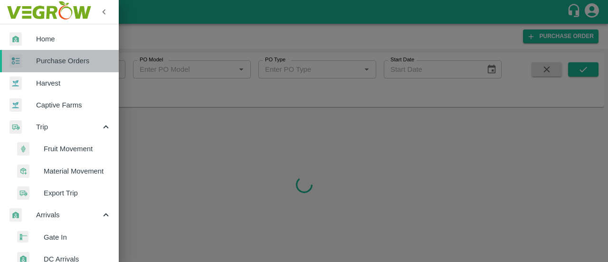
click at [84, 57] on span "Purchase Orders" at bounding box center [73, 61] width 75 height 10
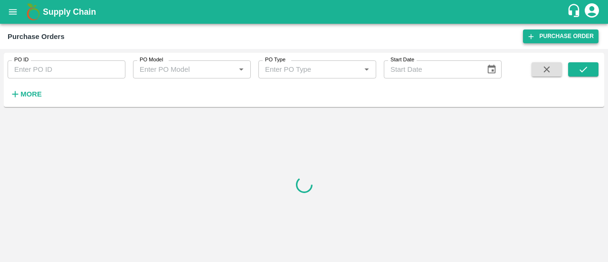
click at [542, 35] on link "Purchase Order" at bounding box center [560, 36] width 75 height 14
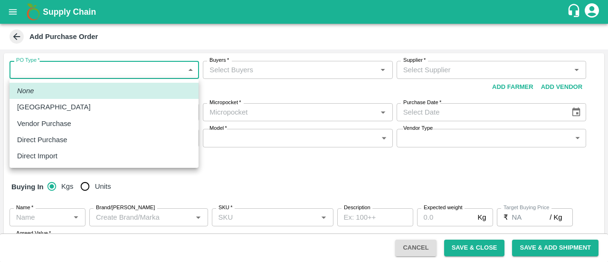
click at [156, 65] on body "Supply Chain Add Purchase Order PO Type   * ​ PO Type Buyers   * Buyers   * Sup…" at bounding box center [304, 131] width 608 height 262
click at [40, 139] on p "Direct Purchase" at bounding box center [42, 139] width 50 height 10
type input "3"
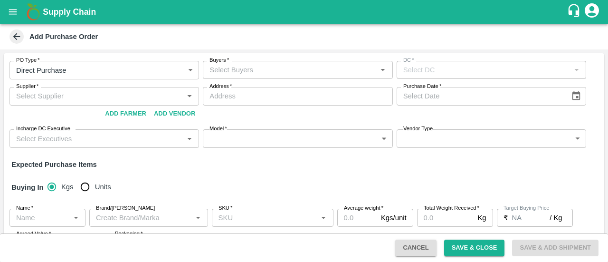
click at [327, 66] on input "Buyers   *" at bounding box center [290, 70] width 168 height 12
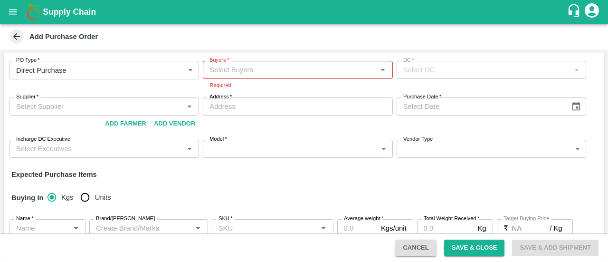
click at [174, 181] on div "PO Type   * Direct Purchase 3 PO Type Buyers   * Buyers   * Required DC   * DC …" at bounding box center [304, 208] width 600 height 311
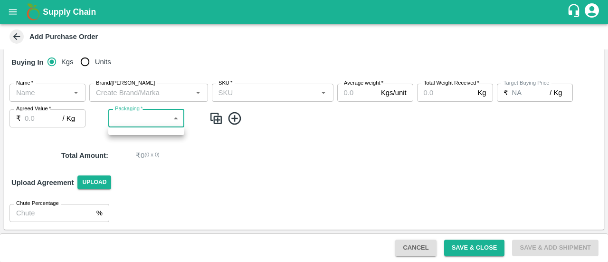
click at [163, 112] on body "Supply Chain Add Purchase Order PO Type   * Direct Purchase 3 PO Type Buyers   …" at bounding box center [304, 131] width 608 height 262
click at [66, 90] on div at bounding box center [304, 131] width 608 height 262
click at [67, 95] on div "Name   *" at bounding box center [47, 93] width 76 height 18
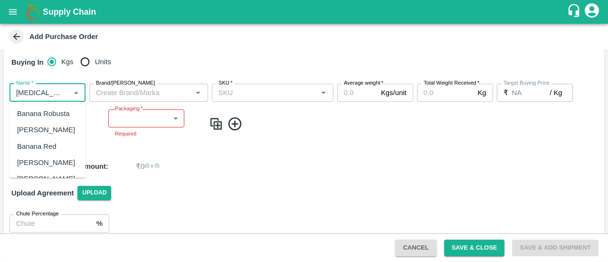
scroll to position [40, 0]
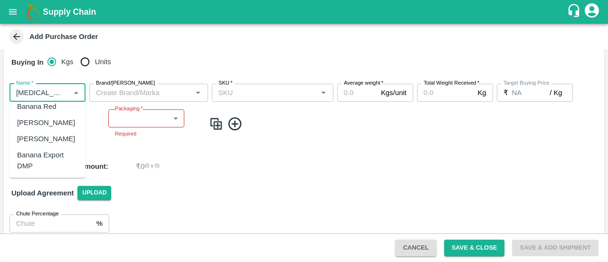
click at [53, 154] on div "Banana Export DMP" at bounding box center [47, 160] width 61 height 21
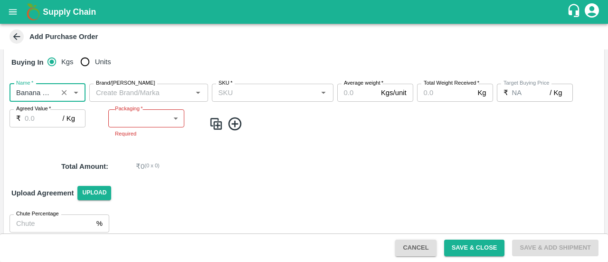
type input "Banana Export DMP"
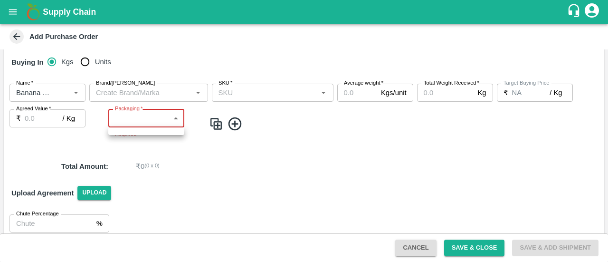
click at [147, 122] on body "Supply Chain Add Purchase Order PO Type   * Direct Purchase 3 PO Type Buyers   …" at bounding box center [304, 131] width 608 height 262
click at [270, 96] on div at bounding box center [304, 131] width 608 height 262
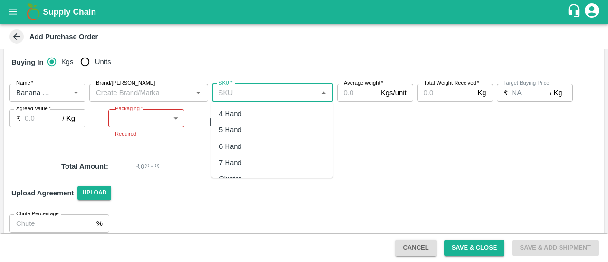
click at [270, 96] on input "SKU   *" at bounding box center [265, 92] width 100 height 12
click at [242, 123] on div "5 Hand" at bounding box center [272, 130] width 122 height 16
type input "5 Hand"
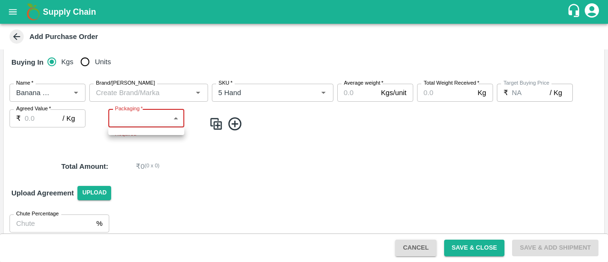
click at [159, 114] on body "Supply Chain Add Purchase Order PO Type   * Direct Purchase 3 PO Type Buyers   …" at bounding box center [304, 131] width 608 height 262
click at [49, 118] on div at bounding box center [304, 131] width 608 height 262
click at [178, 93] on input "Brand/[PERSON_NAME]" at bounding box center [140, 92] width 97 height 12
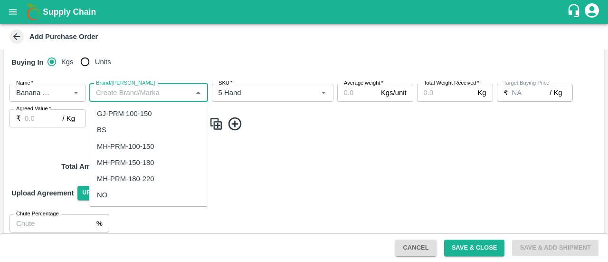
click at [143, 134] on div "BS" at bounding box center [148, 130] width 118 height 16
type input "BS"
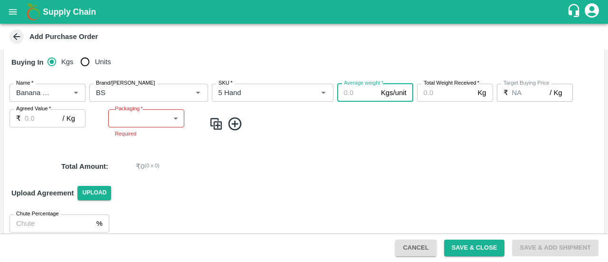
click at [352, 93] on input "Average weight   *" at bounding box center [357, 93] width 40 height 18
type input "7"
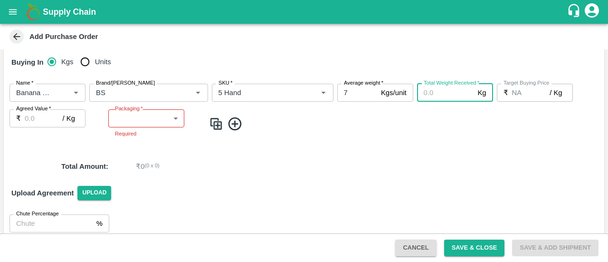
click at [443, 94] on input "Total Weight Received   *" at bounding box center [445, 93] width 57 height 18
type input "1200"
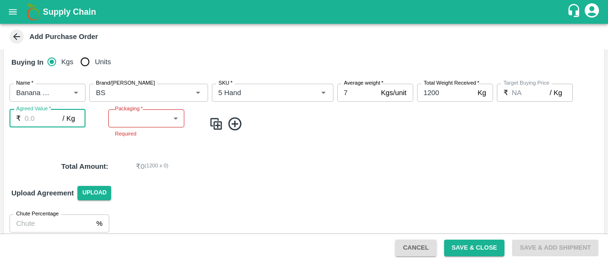
click at [33, 117] on input "Agreed Value   *" at bounding box center [44, 118] width 38 height 18
type input "12"
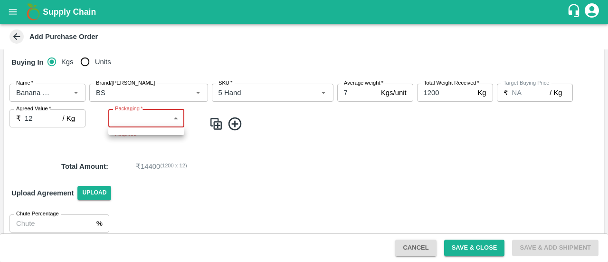
click at [147, 111] on body "Supply Chain Add Purchase Order PO Type   * Direct Purchase 3 PO Type Buyers   …" at bounding box center [304, 131] width 608 height 262
click at [275, 155] on div at bounding box center [304, 131] width 608 height 262
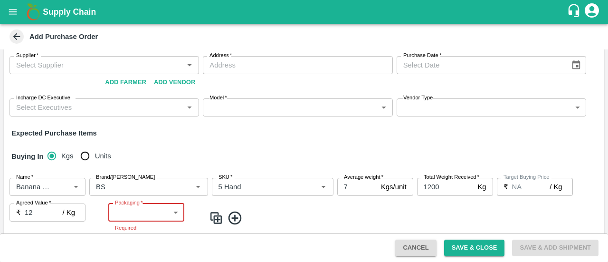
scroll to position [0, 0]
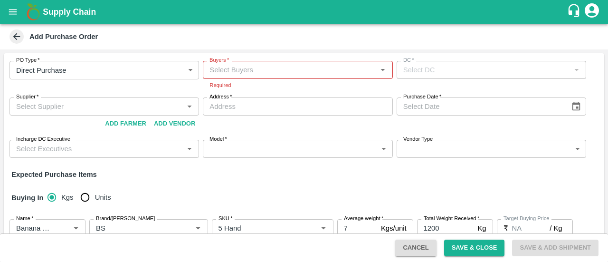
click at [288, 72] on input "Buyers   *" at bounding box center [290, 70] width 168 height 12
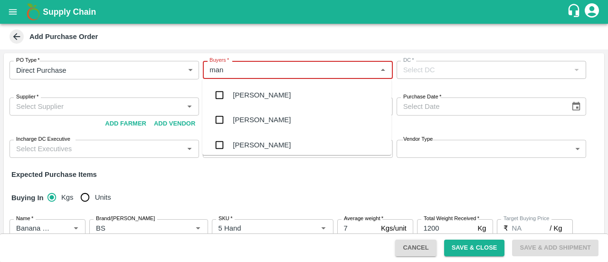
type input "mane"
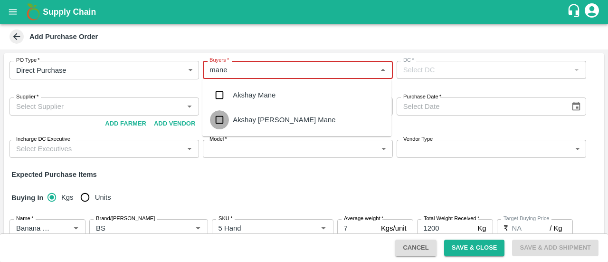
click at [217, 118] on input "checkbox" at bounding box center [219, 119] width 19 height 19
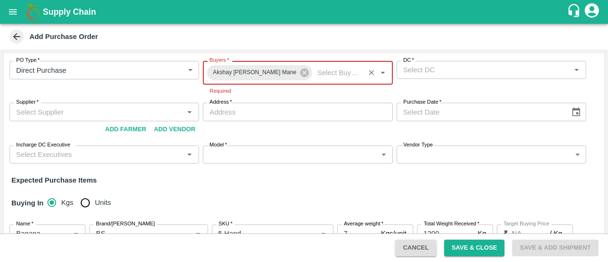
click at [481, 68] on input "DC   *" at bounding box center [483, 70] width 168 height 12
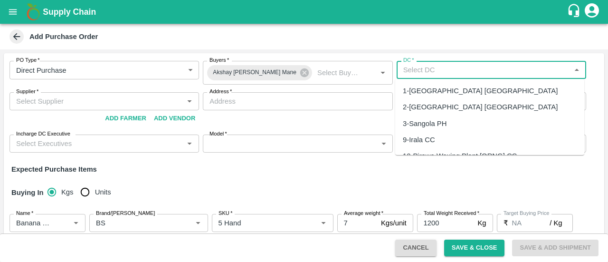
click at [417, 123] on div "3-Sangola PH" at bounding box center [425, 123] width 44 height 10
type input "3-Sangola PH"
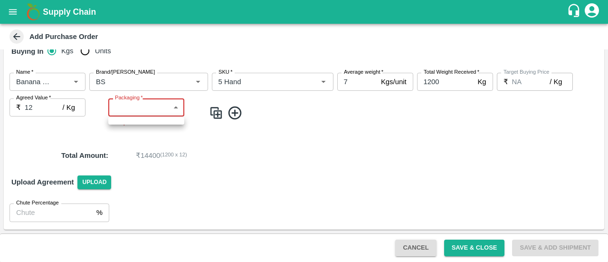
scroll to position [140, 0]
click at [148, 113] on body "Supply Chain Add Purchase Order PO Type   * Direct Purchase 3 PO Type Buyers   …" at bounding box center [304, 131] width 608 height 262
click at [148, 113] on div at bounding box center [304, 131] width 608 height 262
click at [148, 113] on body "Supply Chain Add Purchase Order PO Type   * Direct Purchase 3 PO Type Buyers   …" at bounding box center [304, 131] width 608 height 262
click at [148, 113] on div at bounding box center [304, 131] width 608 height 262
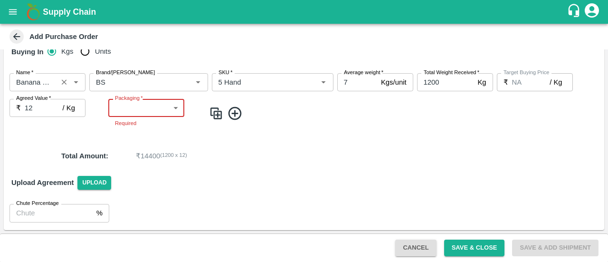
scroll to position [0, 0]
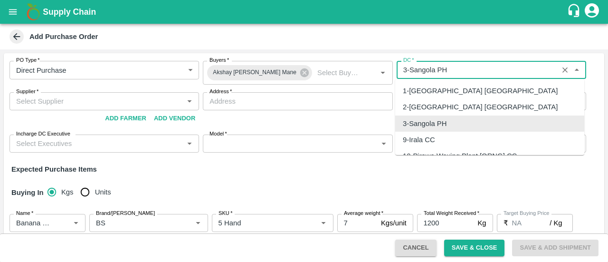
click at [487, 70] on input "DC   *" at bounding box center [477, 70] width 156 height 12
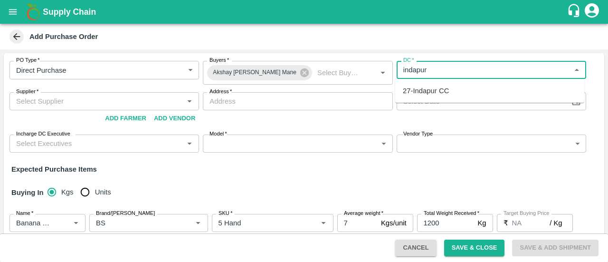
click at [480, 93] on div "27-Indapur CC" at bounding box center [489, 91] width 189 height 16
type input "27-Indapur CC"
click at [155, 100] on input "Supplier   *" at bounding box center [96, 101] width 168 height 12
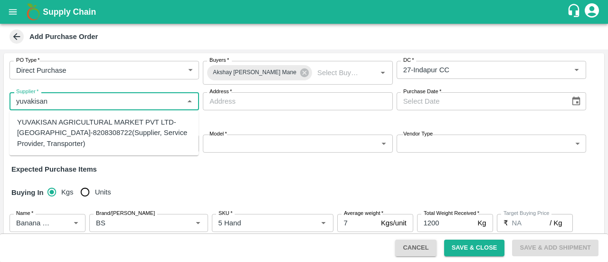
click at [119, 132] on div "YUVAKISAN AGRICULTURAL MARKET PVT LTD-Manerajuri, Sangli-8208308722(Supplier, S…" at bounding box center [104, 133] width 174 height 32
type input "YUVAKISAN AGRICULTURAL MARKET PVT LTD-Manerajuri, Sangli-8208308722(Supplier, S…"
type input "Manerajuri, Sangli, Tasgaon, Maharashtra"
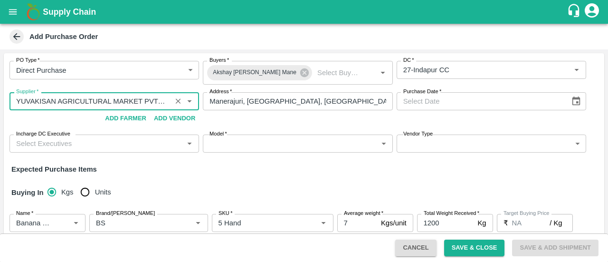
type input "YUVAKISAN AGRICULTURAL MARKET PVT LTD-Manerajuri, Sangli-8208308722(Supplier, S…"
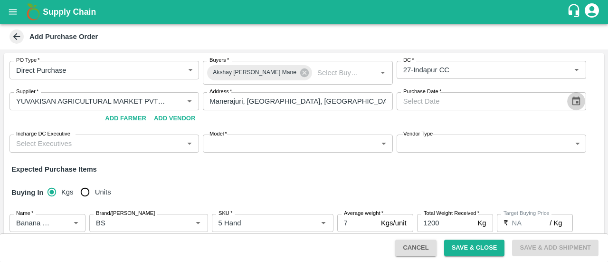
click at [572, 104] on icon "Choose date" at bounding box center [576, 100] width 8 height 9
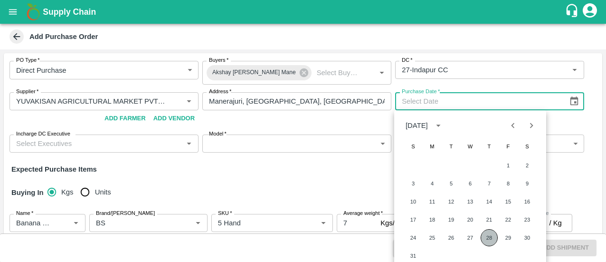
click at [496, 234] on button "28" at bounding box center [488, 237] width 17 height 17
type input "28/08/2025"
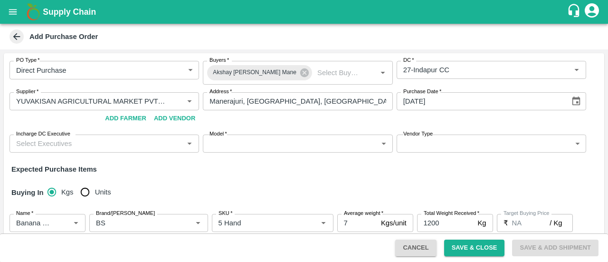
click at [155, 148] on input "Incharge DC Executive" at bounding box center [96, 143] width 168 height 12
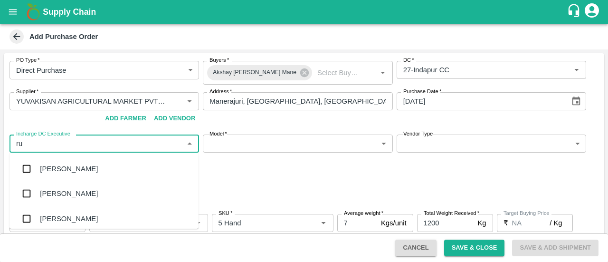
type input "rus"
click at [32, 170] on input "checkbox" at bounding box center [26, 168] width 19 height 19
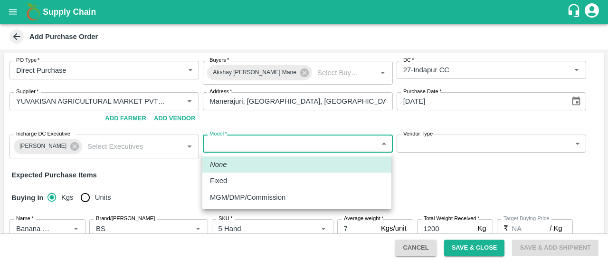
click at [282, 141] on body "Supply Chain Add Purchase Order PO Type   * Direct Purchase 3 PO Type Buyers   …" at bounding box center [304, 131] width 608 height 262
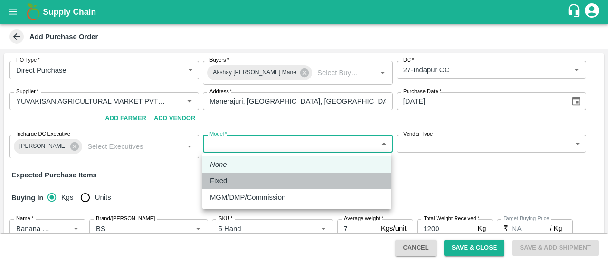
click at [245, 178] on div "Fixed" at bounding box center [297, 180] width 174 height 10
type input "Fixed"
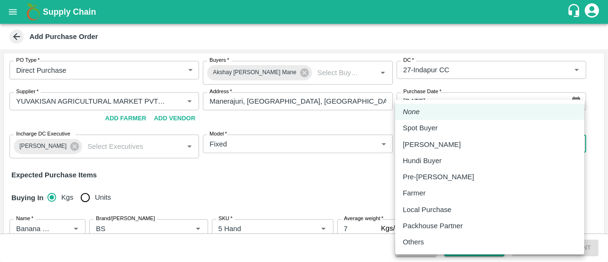
click at [474, 140] on body "Supply Chain Add Purchase Order PO Type   * Direct Purchase 3 PO Type Buyers   …" at bounding box center [304, 131] width 608 height 262
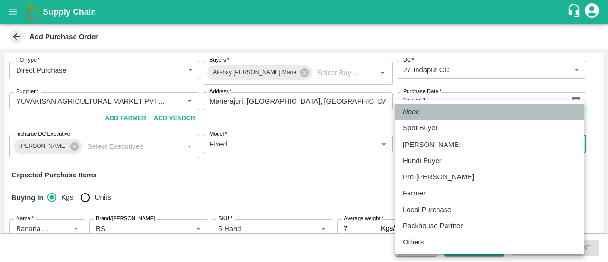
click at [449, 116] on li "None" at bounding box center [489, 111] width 189 height 16
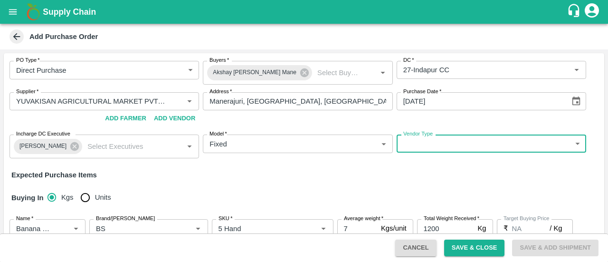
scroll to position [146, 0]
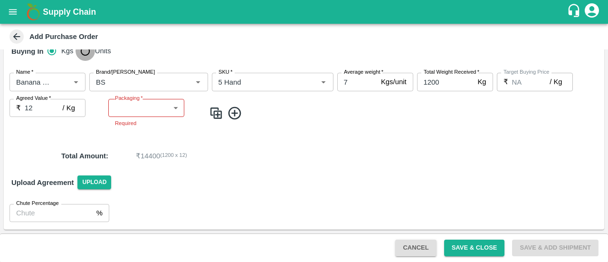
click at [89, 54] on input "Units" at bounding box center [84, 50] width 19 height 19
radio input "true"
click at [143, 84] on input "Brand/[PERSON_NAME]" at bounding box center [134, 81] width 85 height 12
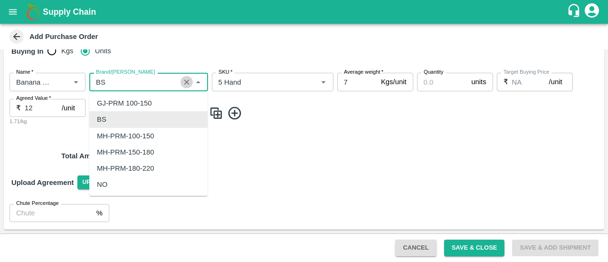
click at [186, 85] on icon "Clear" at bounding box center [186, 81] width 9 height 9
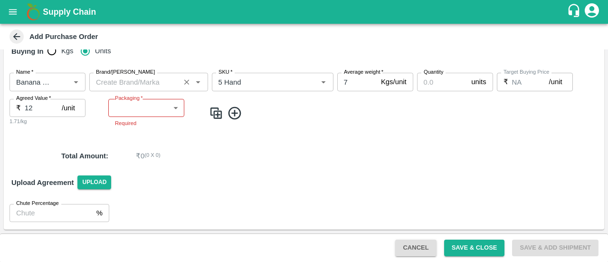
click at [413, 113] on span at bounding box center [404, 113] width 391 height 16
click at [447, 79] on input "Quantity" at bounding box center [442, 82] width 51 height 18
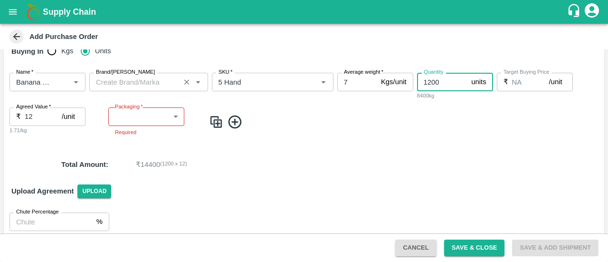
type input "1200"
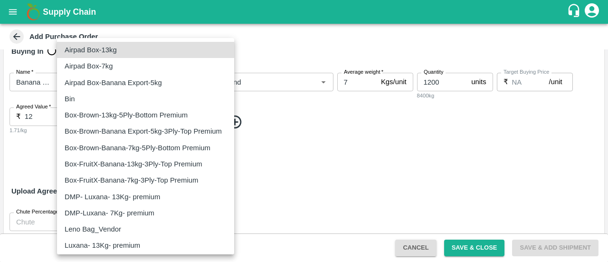
click at [159, 112] on body "Supply Chain Add Purchase Order PO Type   * Direct Purchase 3 PO Type Buyers   …" at bounding box center [304, 131] width 608 height 262
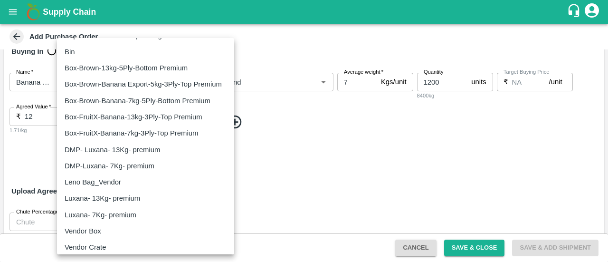
scroll to position [52, 0]
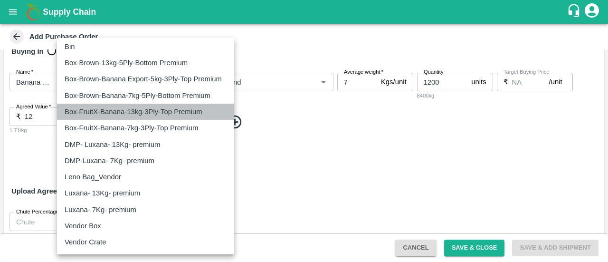
click at [177, 108] on p "Box-FruitX-Banana-13kg-3Ply-Top Premium" at bounding box center [134, 111] width 138 height 10
type input "185"
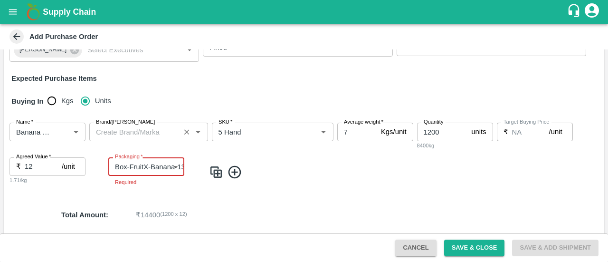
scroll to position [96, 0]
click at [294, 187] on div "Name   * Name   * Brand/Marka Brand/Marka SKU   * SKU   * Average weight   * 7 …" at bounding box center [304, 153] width 600 height 77
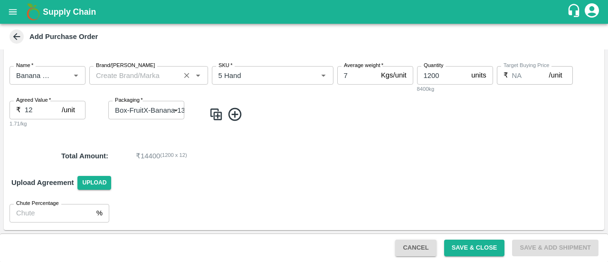
scroll to position [153, 0]
click at [488, 246] on button "Save & Close" at bounding box center [474, 247] width 61 height 17
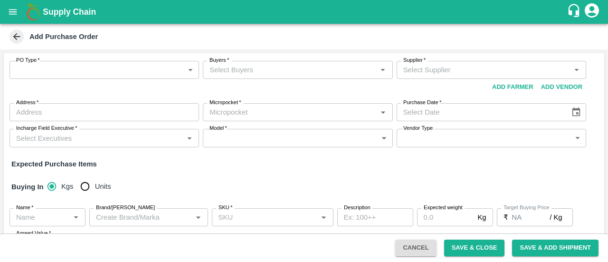
scroll to position [91, 0]
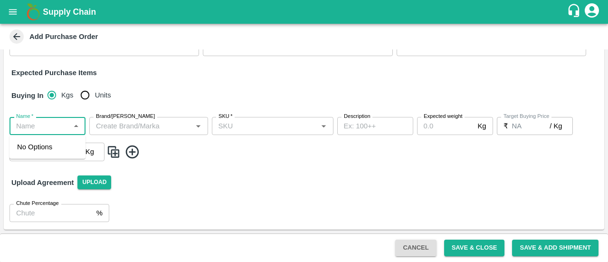
click at [38, 123] on input "Name   *" at bounding box center [39, 126] width 55 height 12
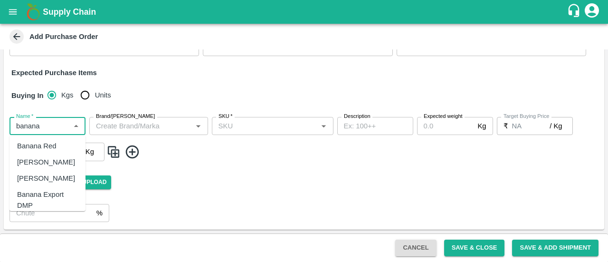
scroll to position [40, 0]
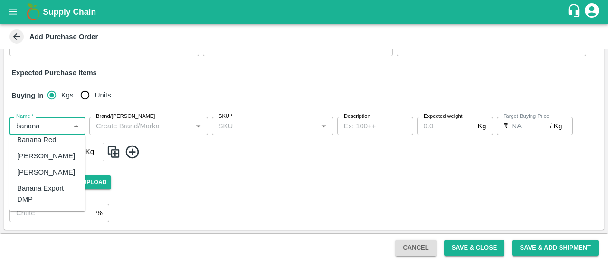
type input "banana"
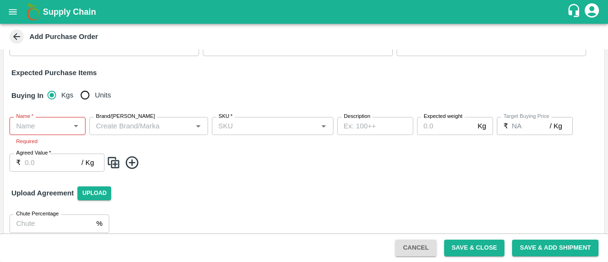
click at [179, 187] on div "Upload Agreement Upload" at bounding box center [304, 193] width 600 height 28
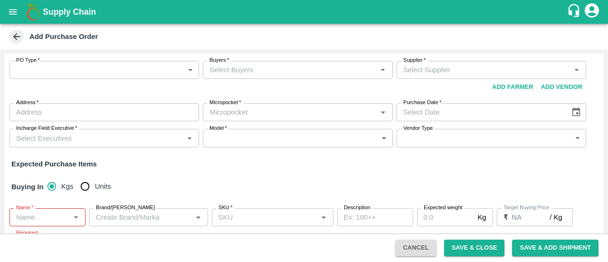
click at [269, 170] on div "PO Type   * ​ PO Type Buyers   * Buyers   * Supplier   * Supplier   * Add Vendo…" at bounding box center [304, 192] width 600 height 278
